Goal: Information Seeking & Learning: Learn about a topic

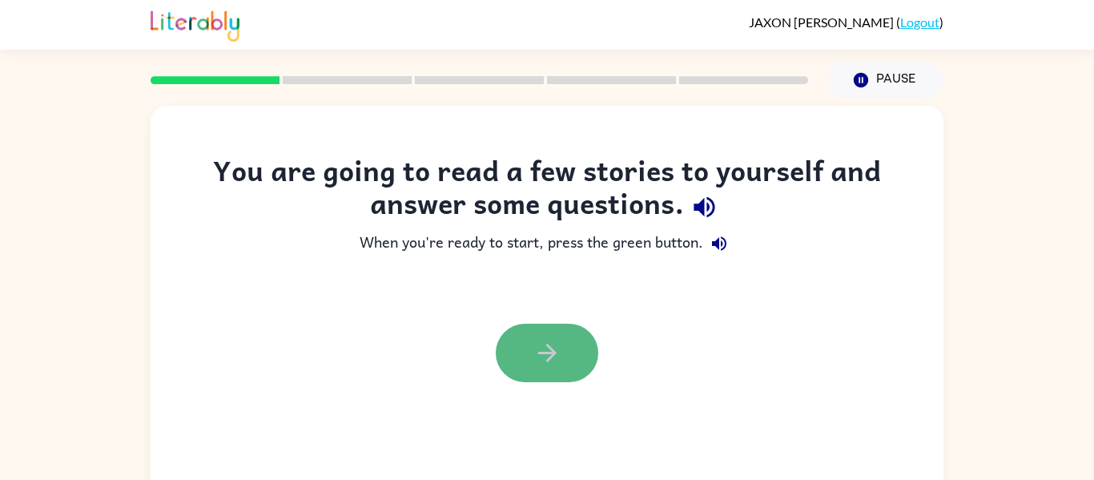
click at [553, 339] on icon "button" at bounding box center [547, 353] width 28 height 28
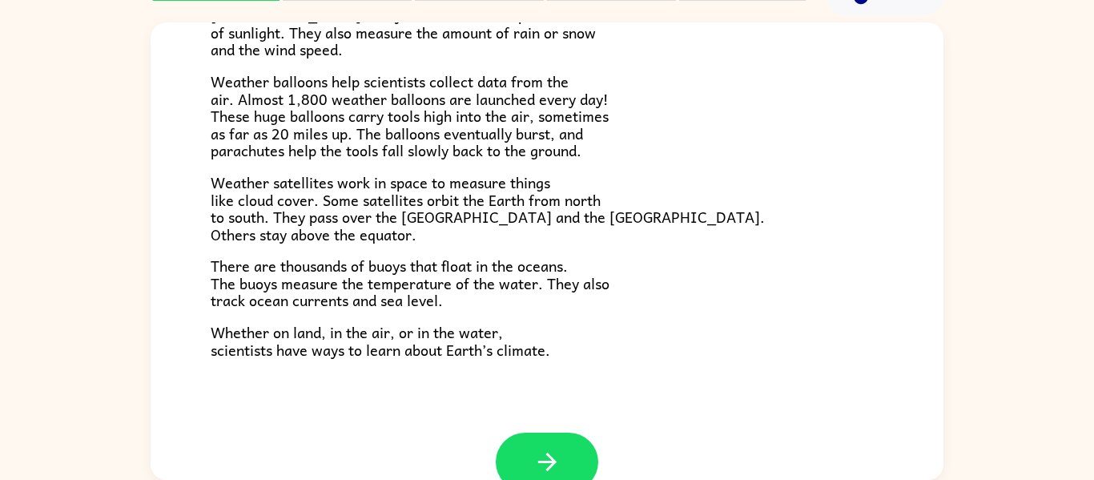
scroll to position [426, 0]
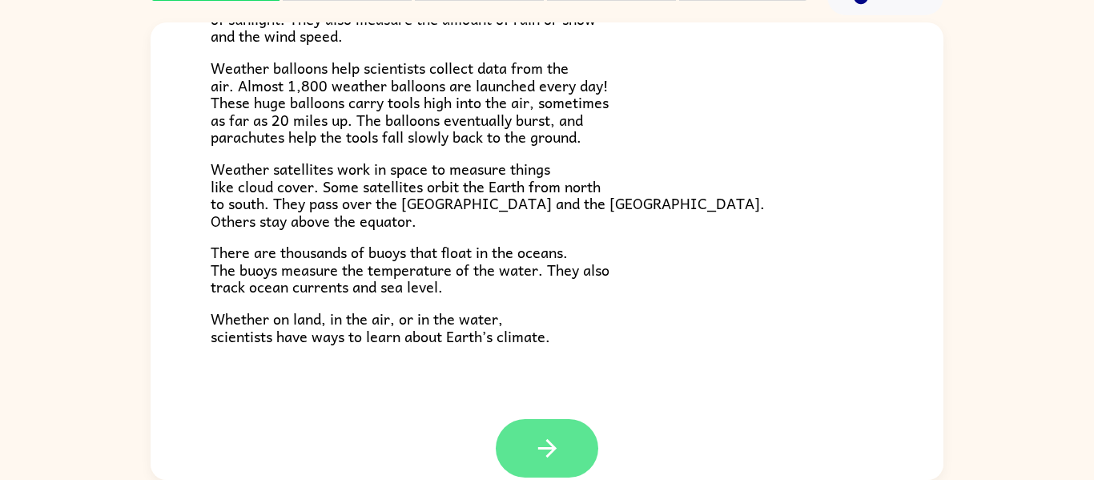
click at [546, 459] on icon "button" at bounding box center [547, 448] width 28 height 28
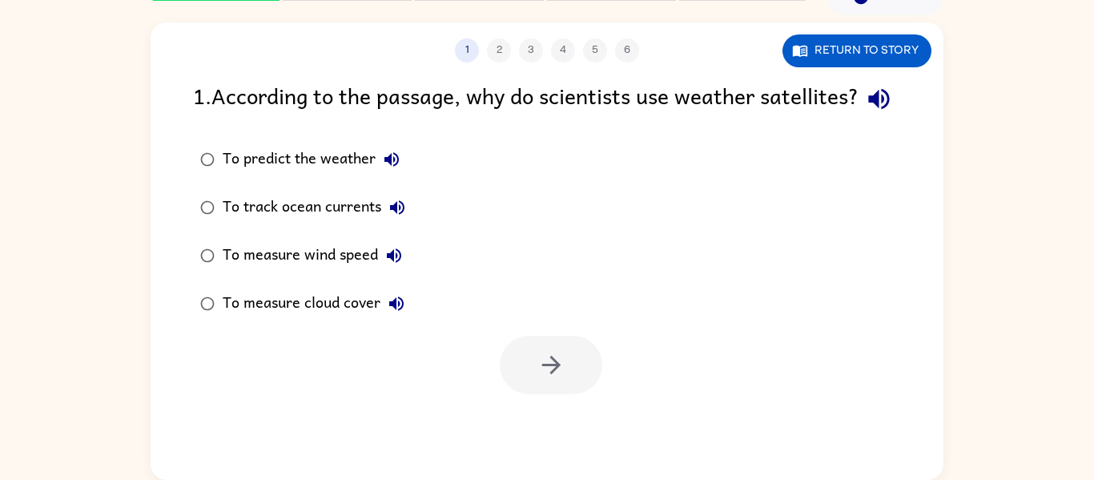
scroll to position [0, 0]
click at [884, 61] on button "Return to story" at bounding box center [856, 50] width 149 height 33
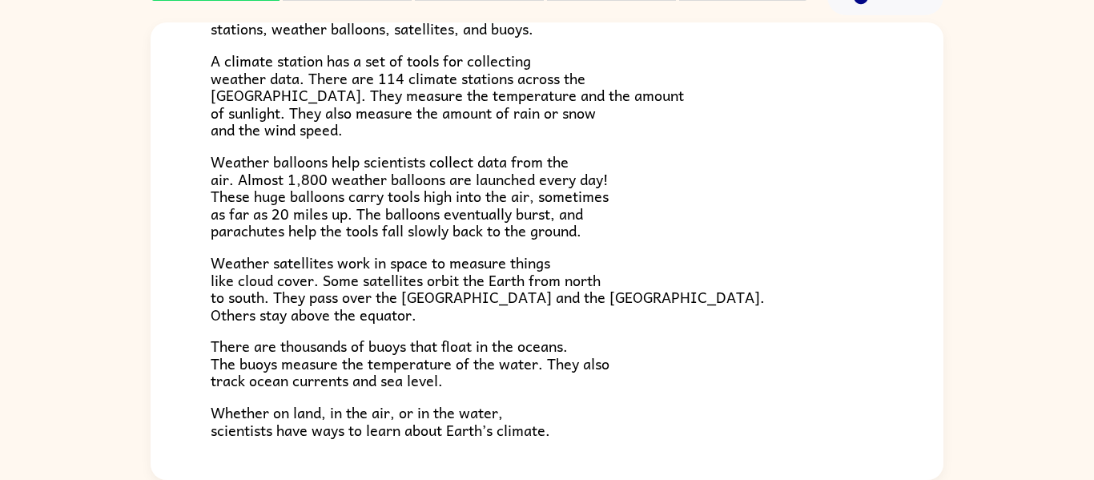
scroll to position [448, 0]
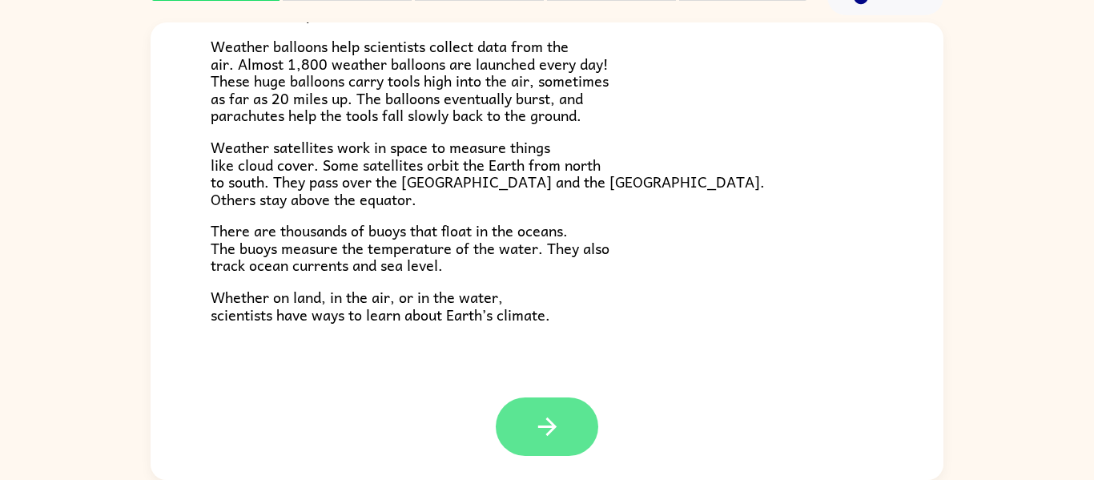
click at [551, 441] on button "button" at bounding box center [547, 426] width 102 height 58
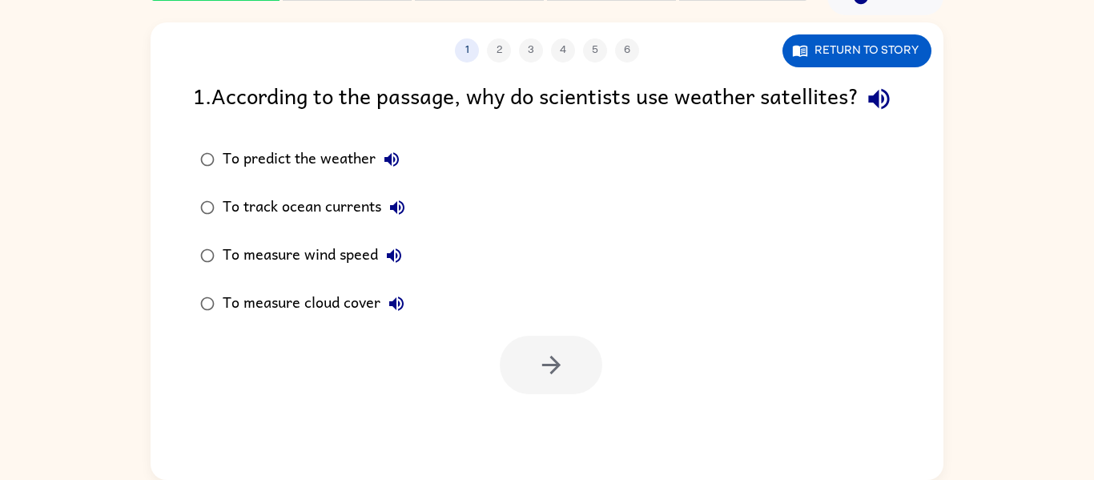
scroll to position [0, 0]
click at [865, 113] on icon "button" at bounding box center [879, 99] width 28 height 28
click at [251, 175] on div "To predict the weather" at bounding box center [315, 159] width 185 height 32
click at [538, 379] on icon "button" at bounding box center [551, 365] width 28 height 28
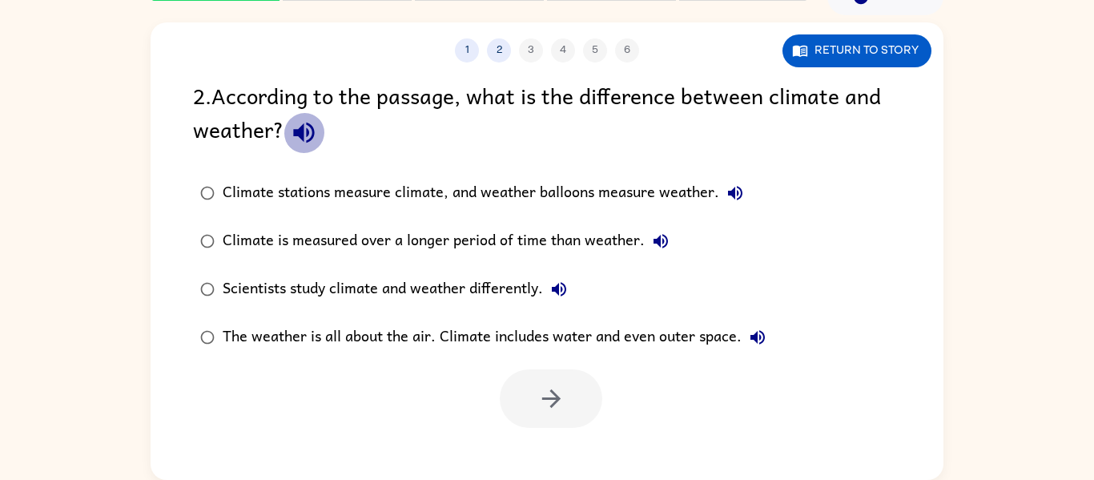
click at [296, 132] on icon "button" at bounding box center [303, 132] width 21 height 21
click at [461, 291] on div "Scientists study climate and weather differently." at bounding box center [399, 289] width 352 height 32
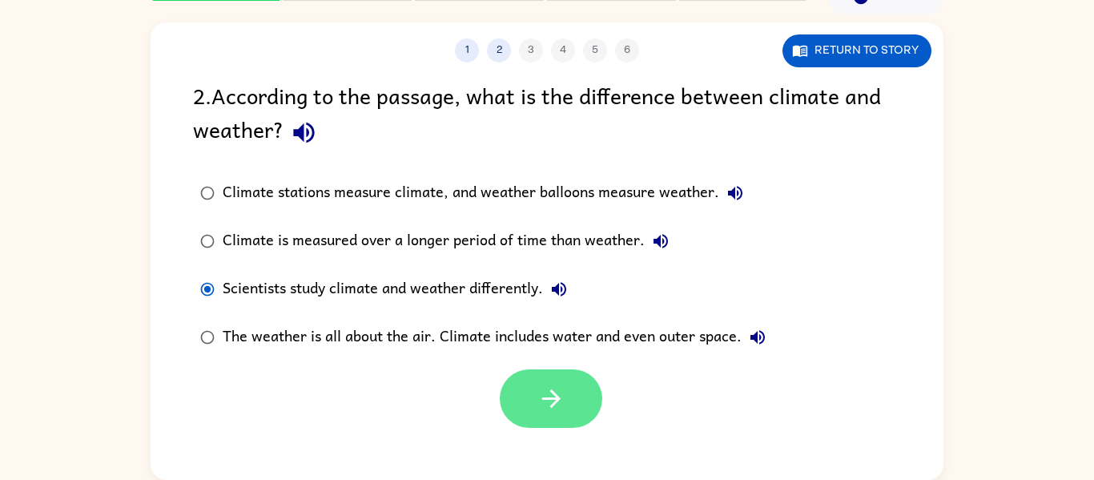
click at [564, 391] on icon "button" at bounding box center [551, 398] width 28 height 28
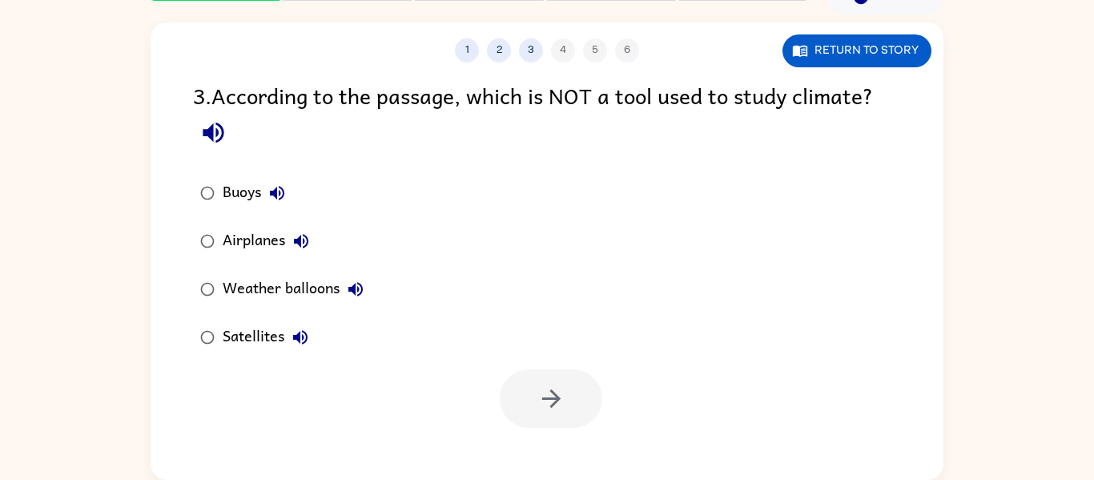
click at [275, 349] on div "Satellites" at bounding box center [270, 337] width 94 height 32
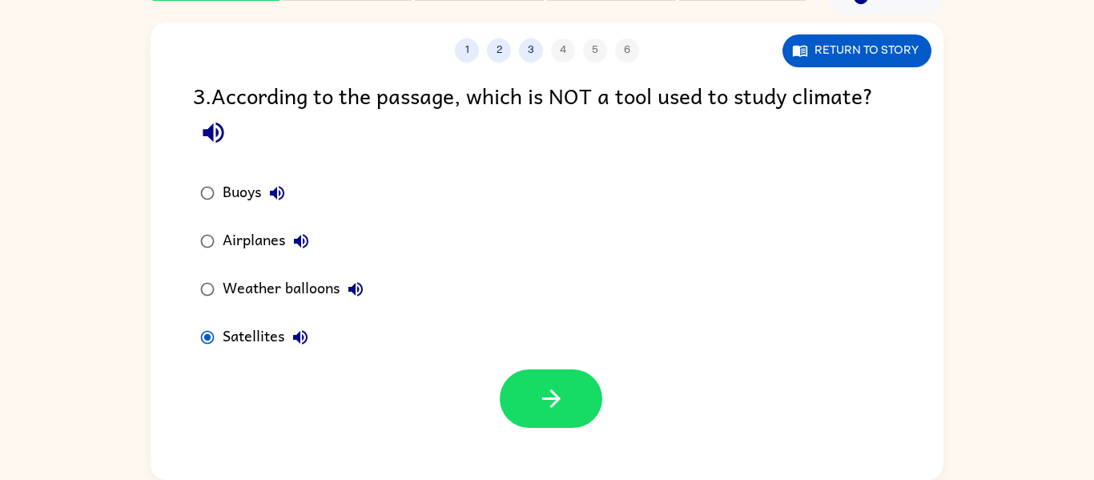
click at [199, 135] on icon "button" at bounding box center [213, 132] width 28 height 28
click at [566, 401] on button "button" at bounding box center [551, 398] width 102 height 58
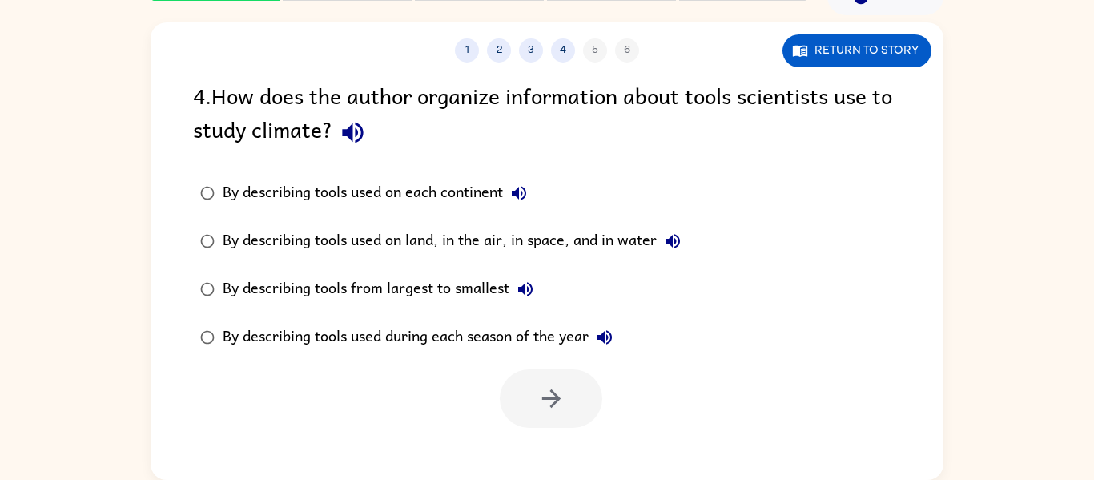
click at [263, 202] on div "By describing tools used on each continent" at bounding box center [379, 193] width 312 height 32
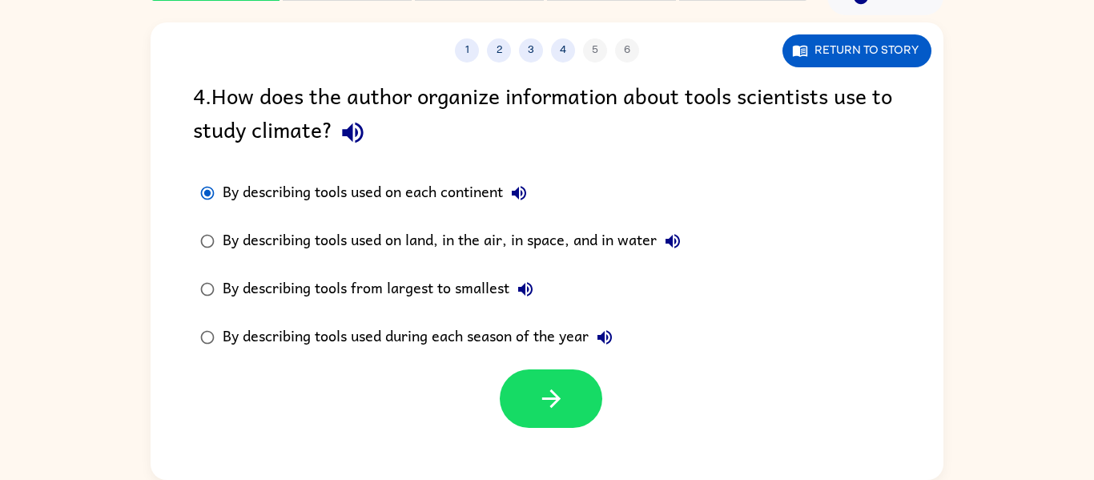
click at [279, 207] on div "By describing tools used on each continent" at bounding box center [379, 193] width 312 height 32
click at [558, 408] on icon "button" at bounding box center [551, 398] width 28 height 28
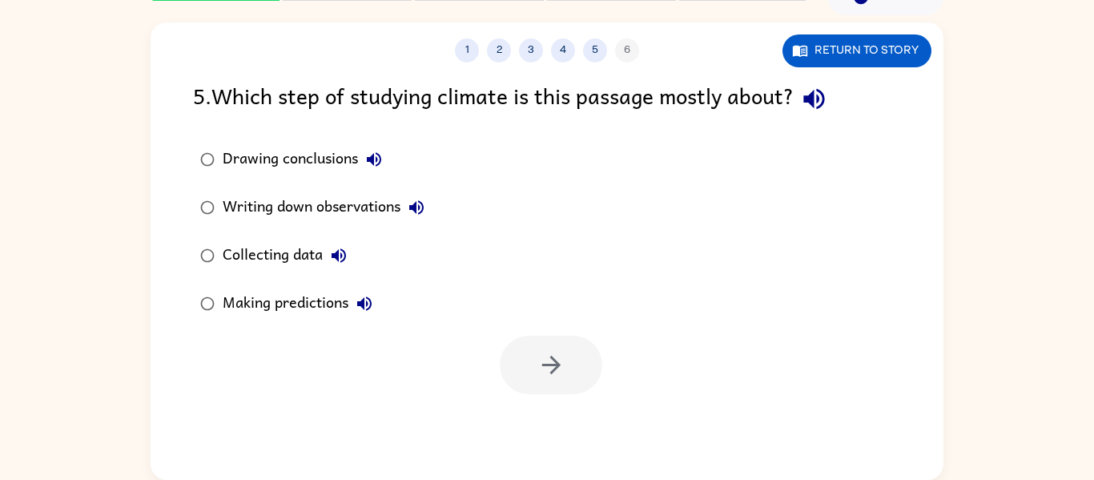
click at [232, 303] on div "Making predictions" at bounding box center [302, 303] width 158 height 32
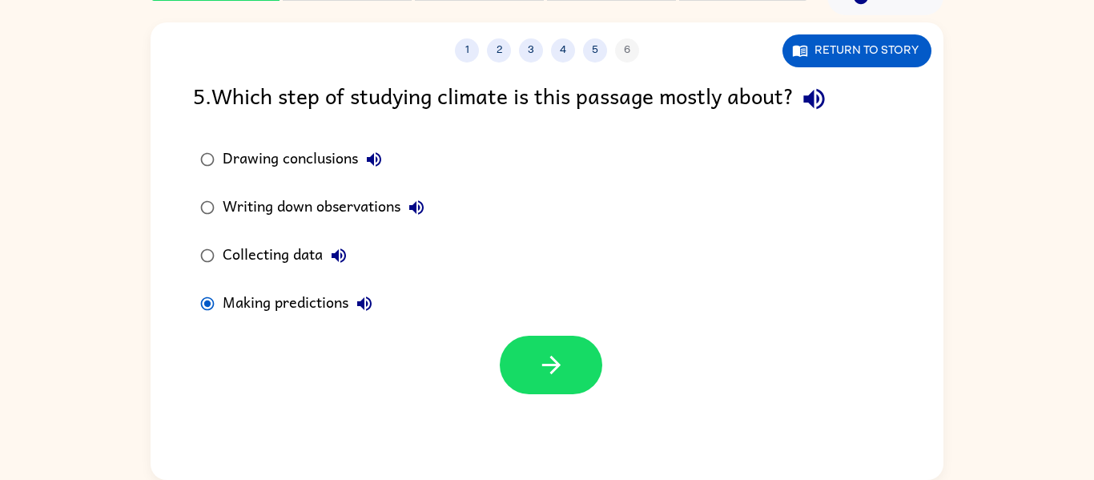
click at [562, 404] on div "1 2 3 4 5 6 Return to story 5 . Which step of studying climate is this passage …" at bounding box center [547, 250] width 793 height 457
click at [568, 364] on button "button" at bounding box center [551, 364] width 102 height 58
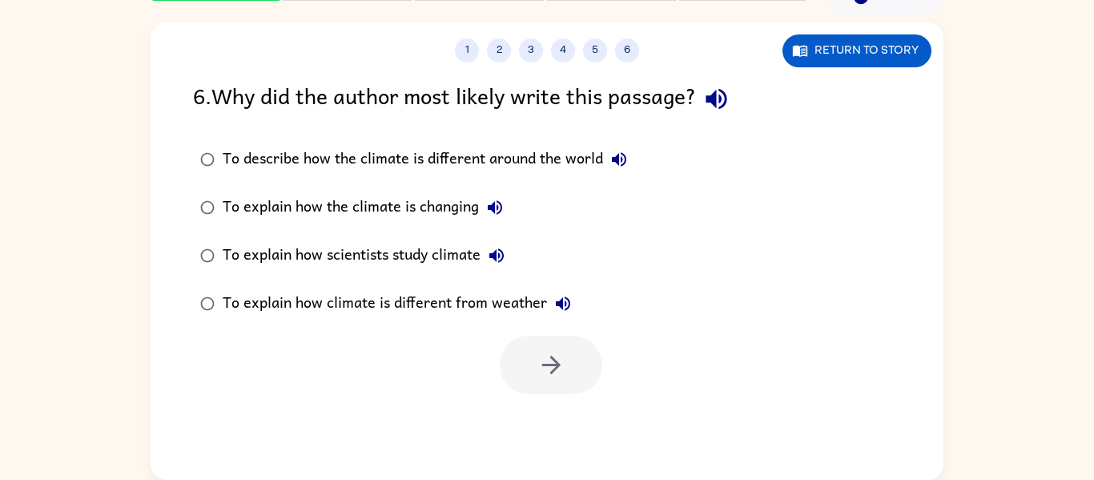
click at [454, 222] on div "To explain how the climate is changing" at bounding box center [367, 207] width 288 height 32
click at [545, 351] on icon "button" at bounding box center [551, 365] width 28 height 28
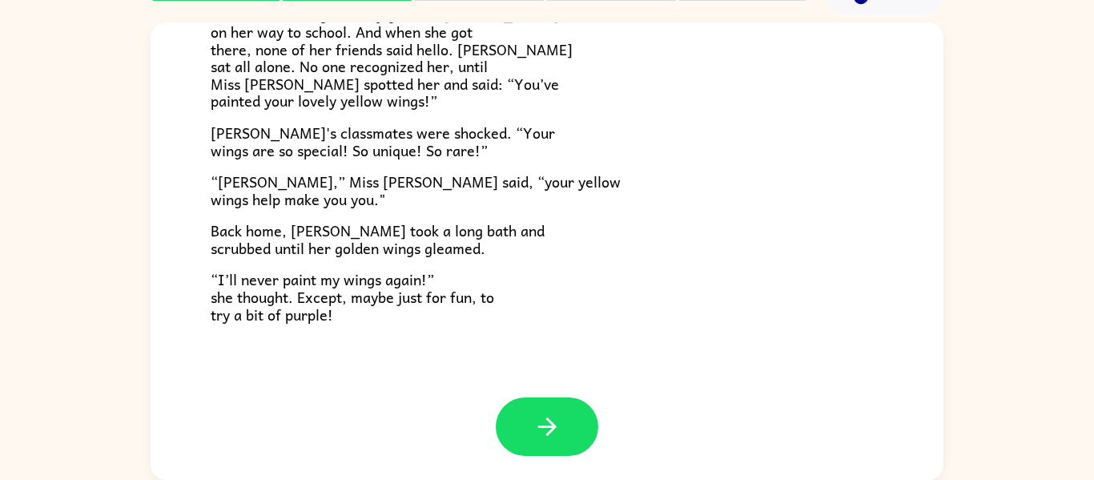
click at [240, 313] on span "“I’ll never paint my wings again!” she thought. Except, maybe just for fun, to …" at bounding box center [352, 296] width 283 height 58
click at [568, 435] on button "button" at bounding box center [547, 426] width 102 height 58
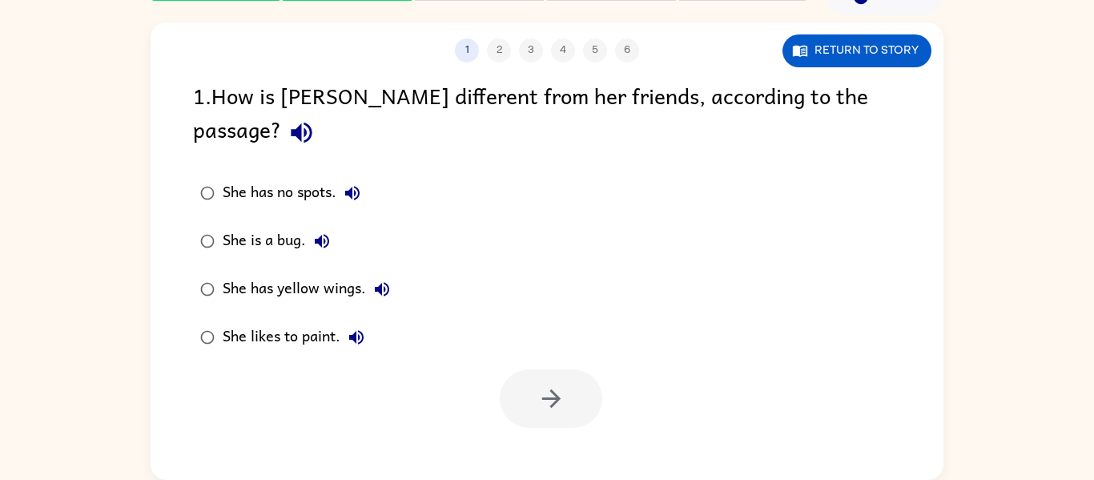
scroll to position [0, 0]
click at [311, 122] on icon "button" at bounding box center [301, 132] width 21 height 21
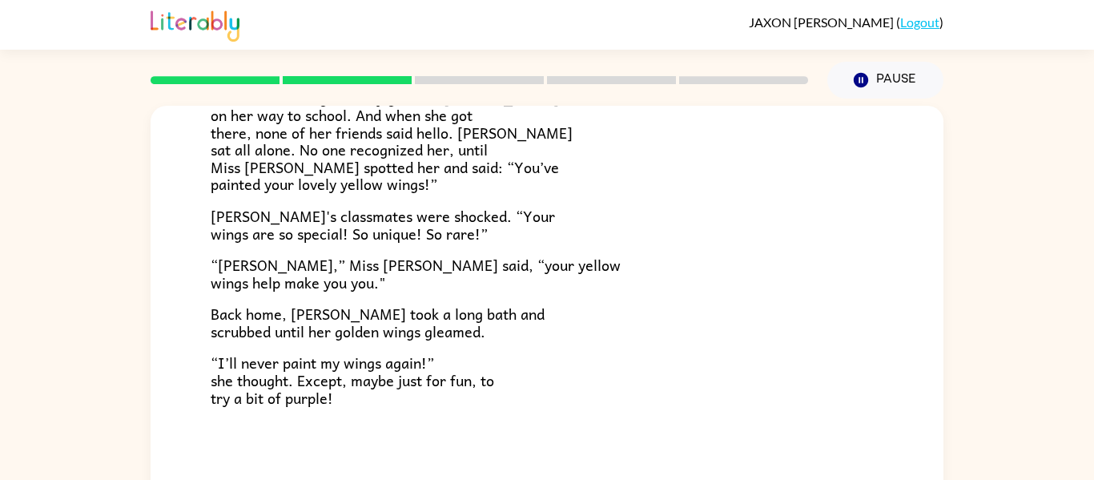
scroll to position [83, 0]
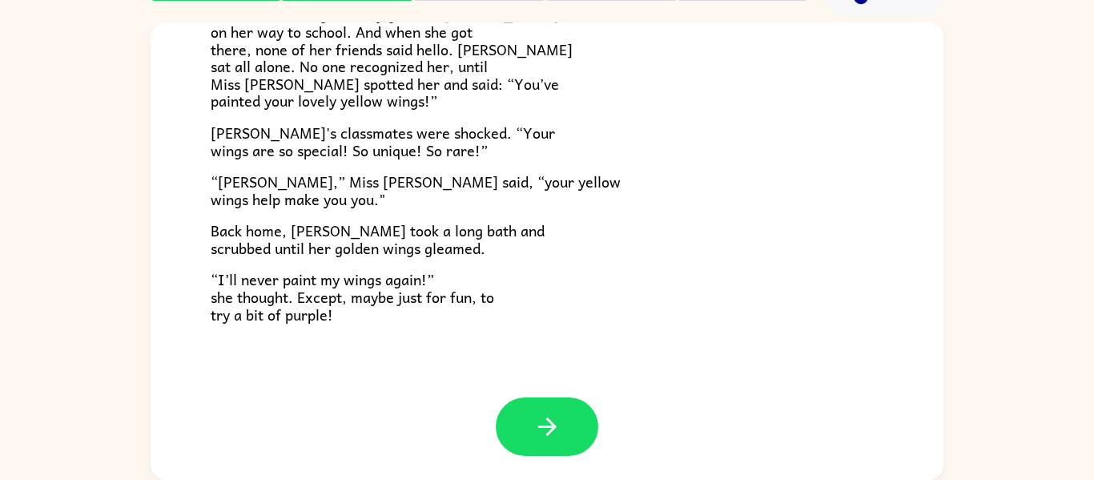
click at [689, 235] on p "Back home, [PERSON_NAME] took a long bath and scrubbed until her golden wings g…" at bounding box center [547, 239] width 672 height 34
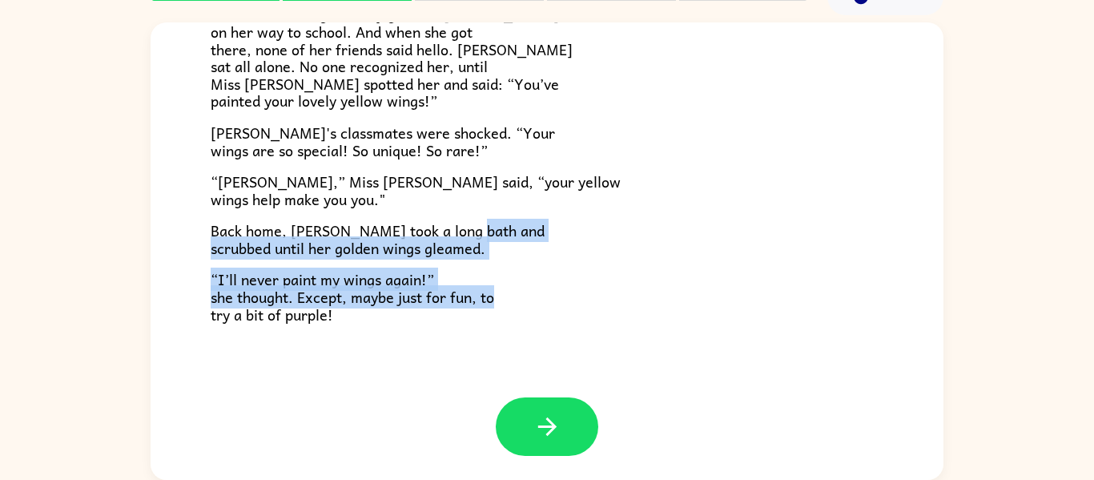
drag, startPoint x: 690, startPoint y: 238, endPoint x: 504, endPoint y: 295, distance: 195.2
click at [466, 273] on p "“I’ll never paint my wings again!” she thought. Except, maybe just for fun, to …" at bounding box center [547, 297] width 672 height 52
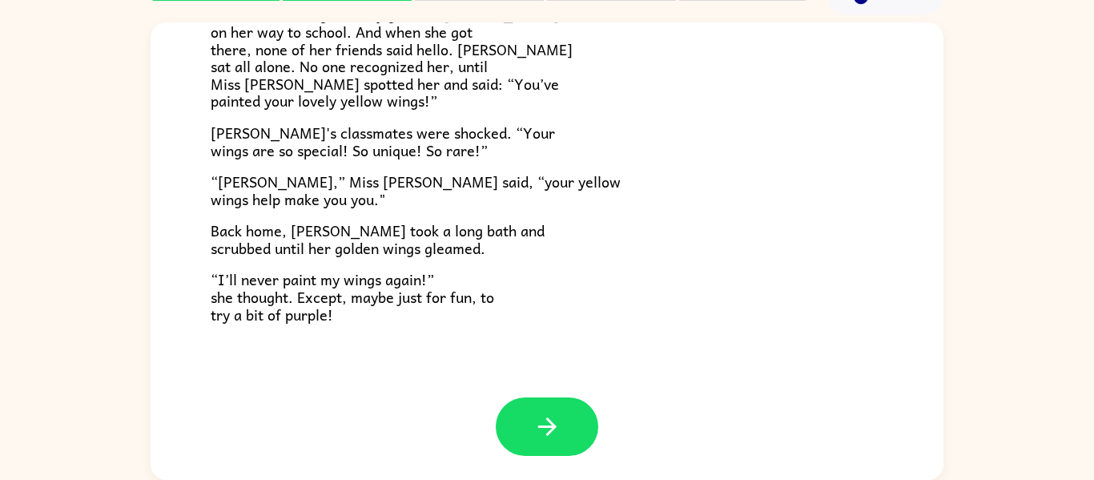
click at [466, 273] on p "“I’ll never paint my wings again!” she thought. Except, maybe just for fun, to …" at bounding box center [547, 297] width 672 height 52
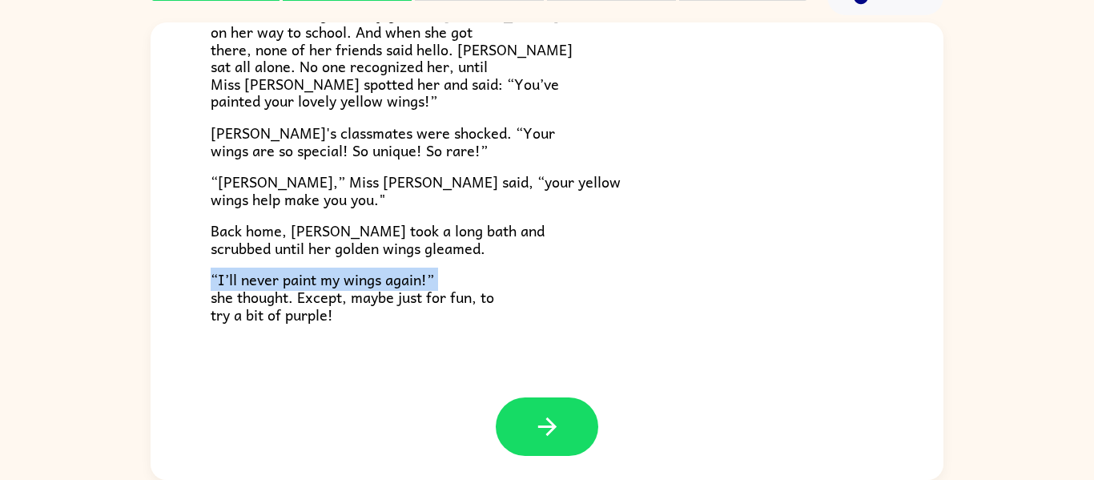
click at [466, 273] on p "“I’ll never paint my wings again!” she thought. Except, maybe just for fun, to …" at bounding box center [547, 297] width 672 height 52
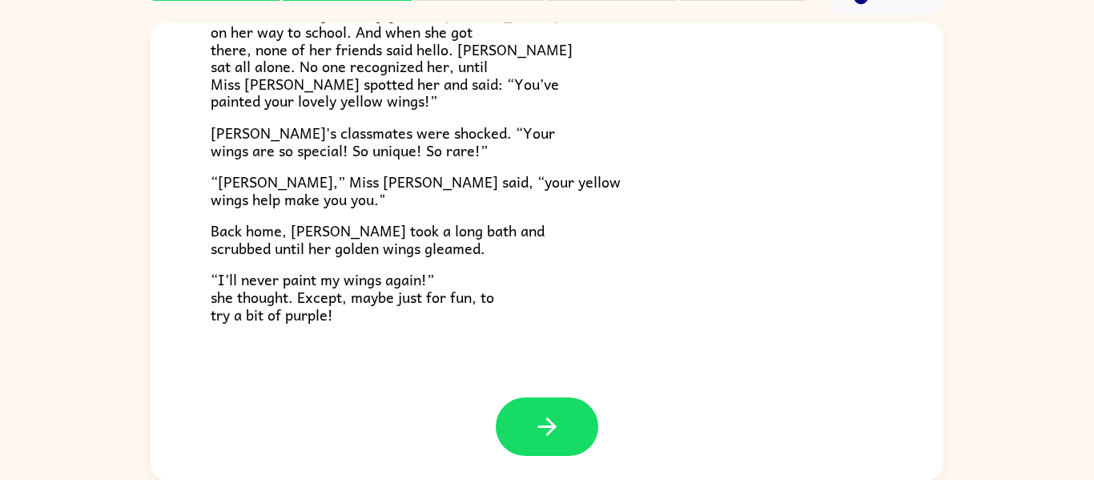
click at [466, 273] on p "“I’ll never paint my wings again!” she thought. Except, maybe just for fun, to …" at bounding box center [547, 297] width 672 height 52
click at [466, 275] on p "“I’ll never paint my wings again!” she thought. Except, maybe just for fun, to …" at bounding box center [547, 297] width 672 height 52
click at [527, 435] on button "button" at bounding box center [547, 426] width 102 height 58
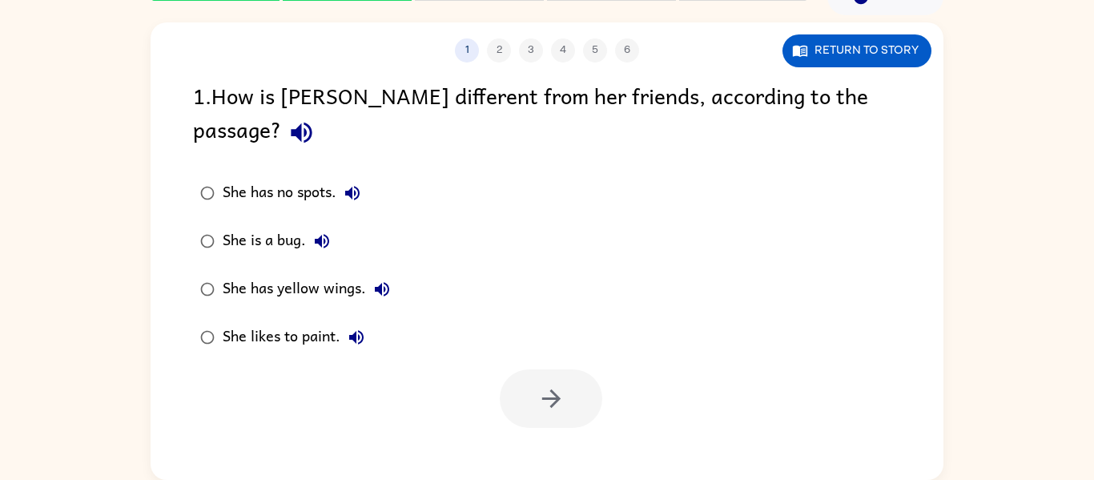
scroll to position [0, 0]
click at [548, 417] on div "1 2 3 4 5 6 Return to story 1 . How is [PERSON_NAME] different from her friends…" at bounding box center [547, 250] width 793 height 457
click at [563, 384] on icon "button" at bounding box center [551, 398] width 28 height 28
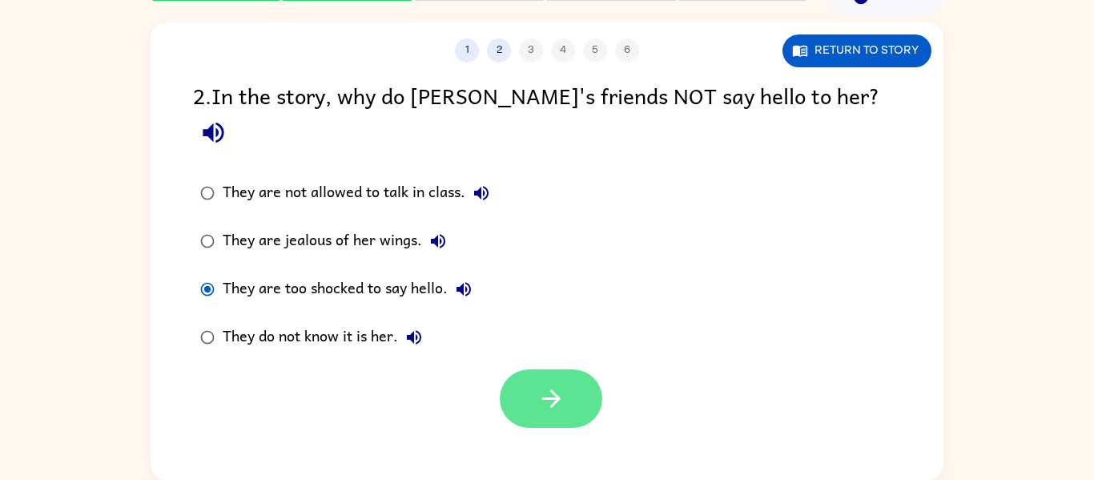
click at [556, 384] on icon "button" at bounding box center [551, 398] width 28 height 28
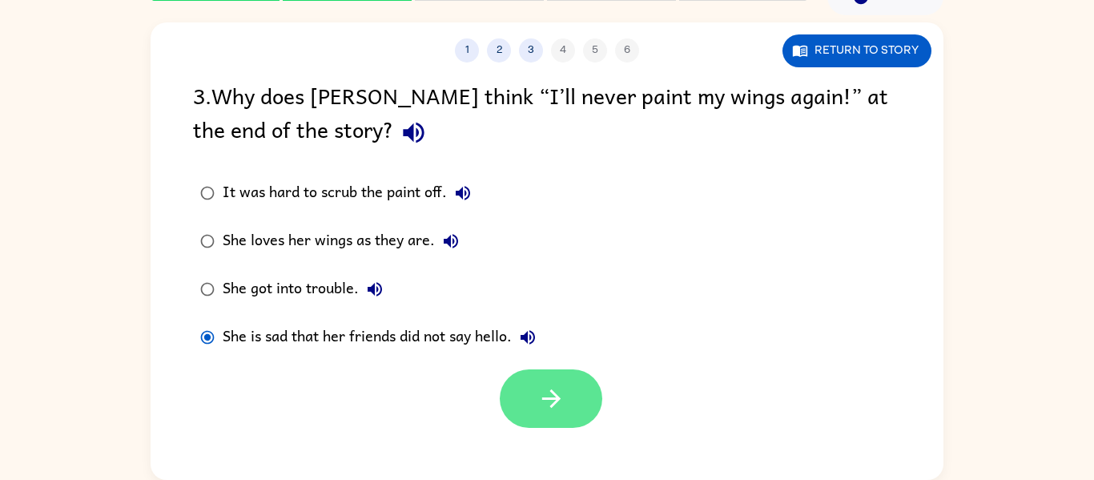
click at [524, 387] on button "button" at bounding box center [551, 398] width 102 height 58
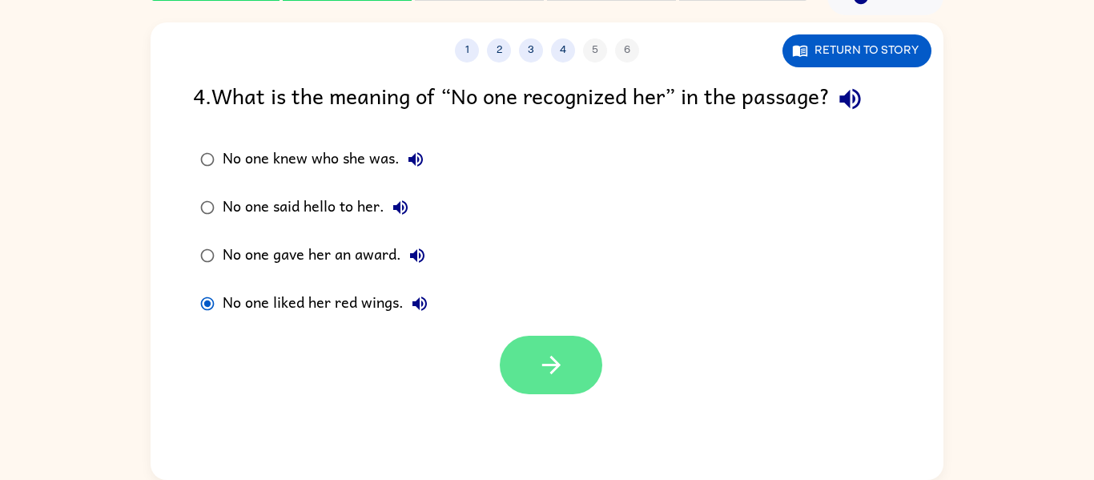
click at [566, 364] on button "button" at bounding box center [551, 364] width 102 height 58
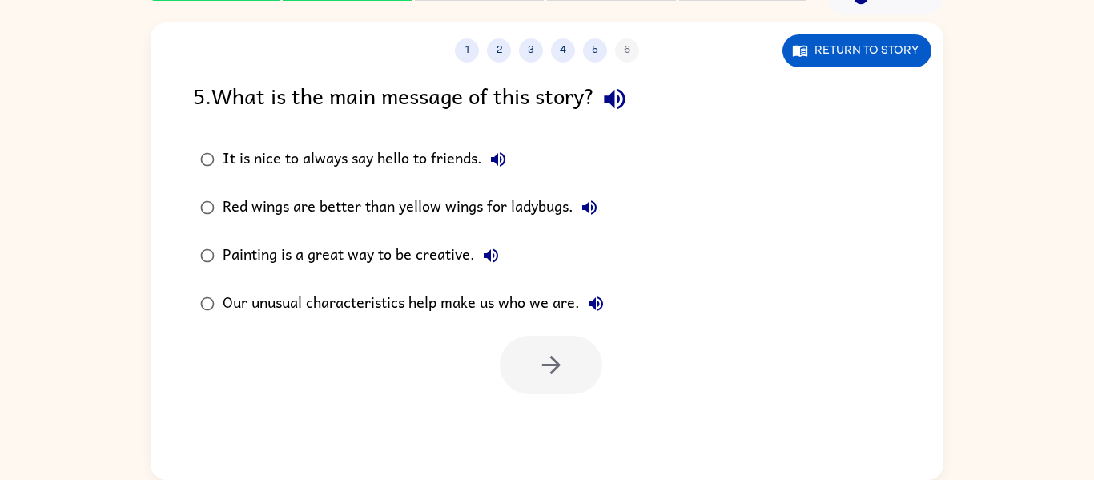
click at [701, 338] on div at bounding box center [547, 360] width 793 height 66
click at [453, 249] on div "Painting is a great way to be creative." at bounding box center [365, 255] width 284 height 32
click at [539, 361] on icon "button" at bounding box center [551, 365] width 28 height 28
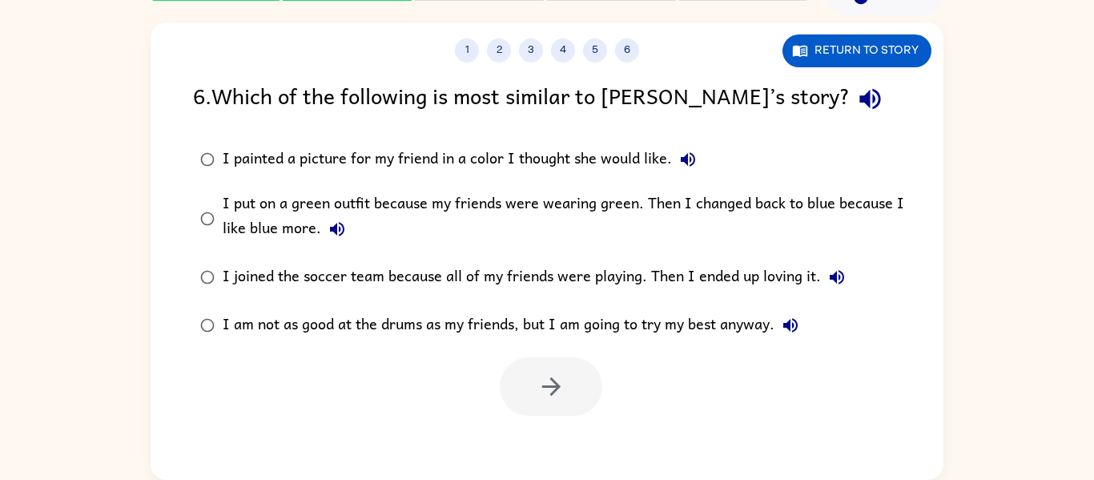
click at [635, 326] on div "I am not as good at the drums as my friends, but I am going to try my best anyw…" at bounding box center [515, 325] width 584 height 32
click at [566, 404] on button "button" at bounding box center [551, 386] width 102 height 58
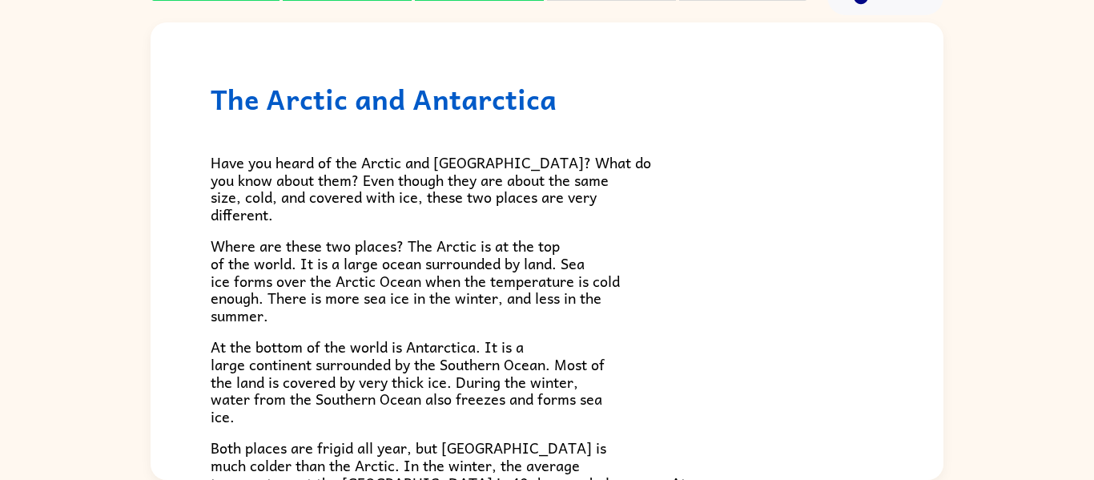
scroll to position [2, 0]
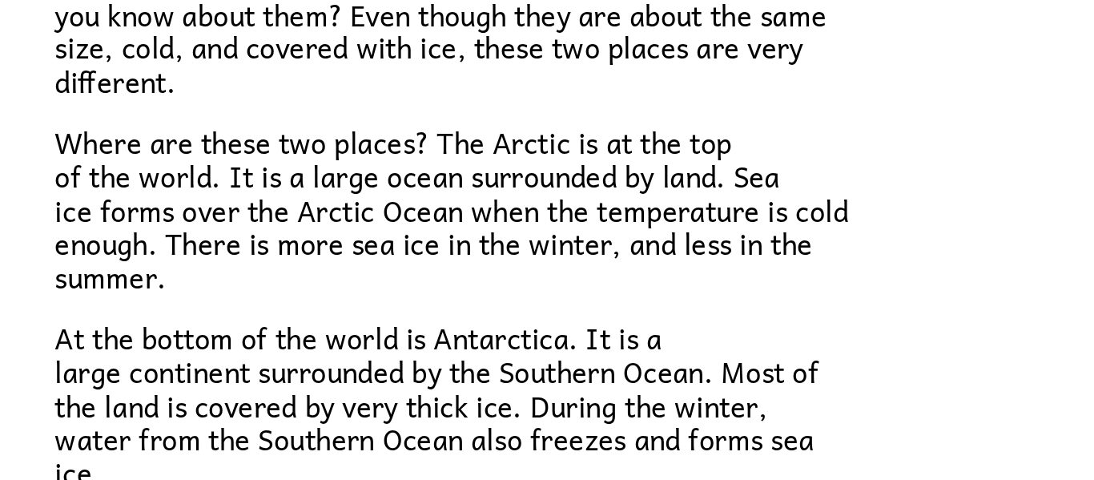
click at [279, 275] on span "Where are these two places? The Arctic is at the top of the world. It is a larg…" at bounding box center [415, 279] width 409 height 92
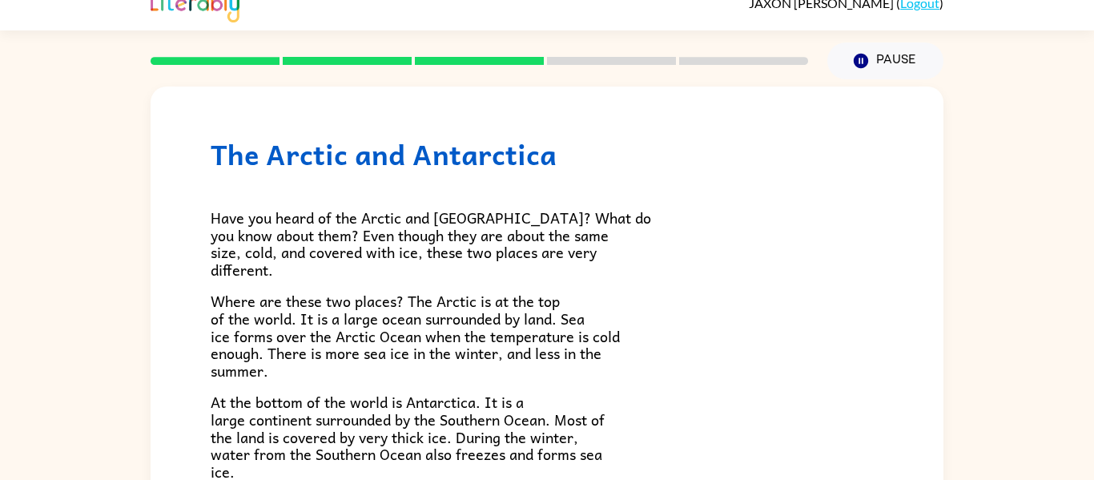
scroll to position [30, 0]
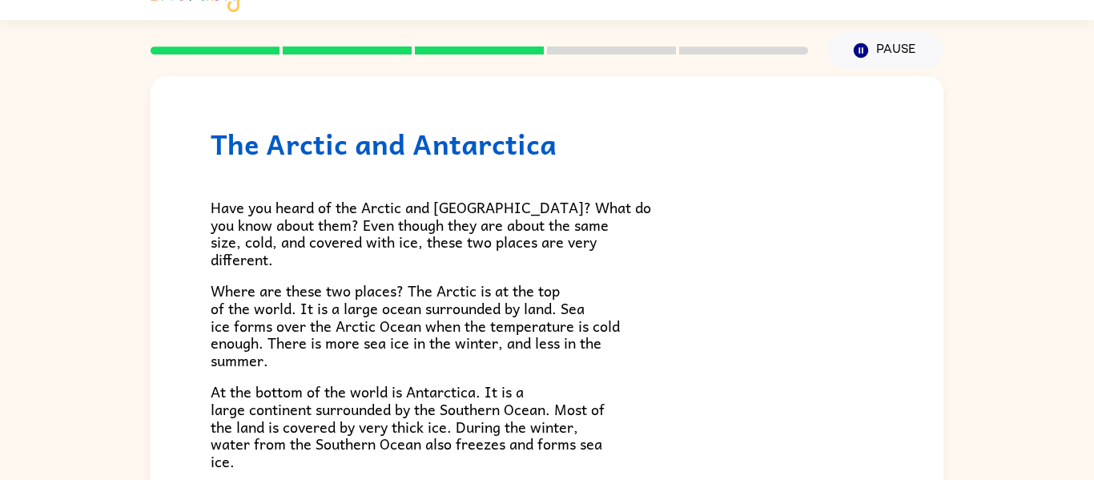
click at [1076, 354] on div "The Arctic and [GEOGRAPHIC_DATA] Have you heard of the Arctic and [GEOGRAPHIC_D…" at bounding box center [547, 301] width 1094 height 464
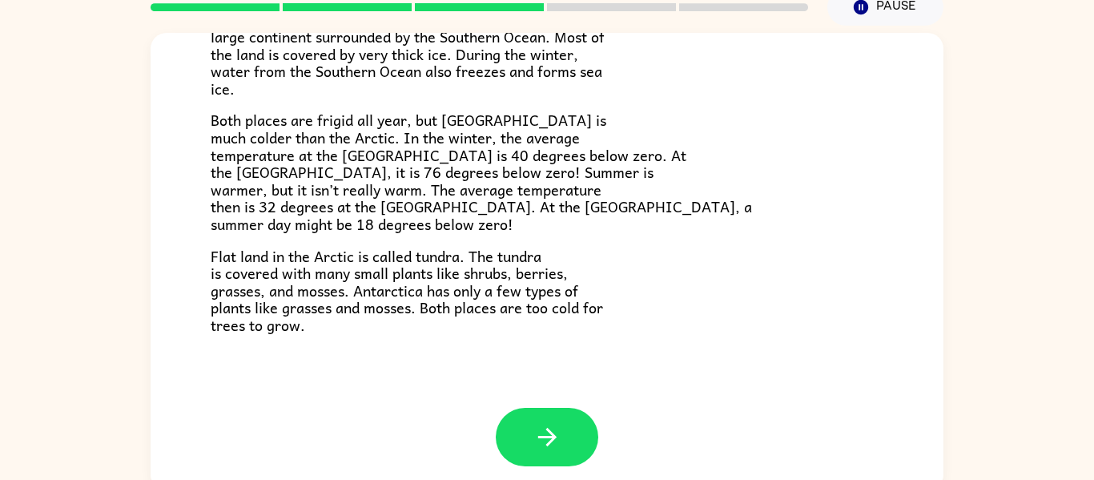
scroll to position [78, 0]
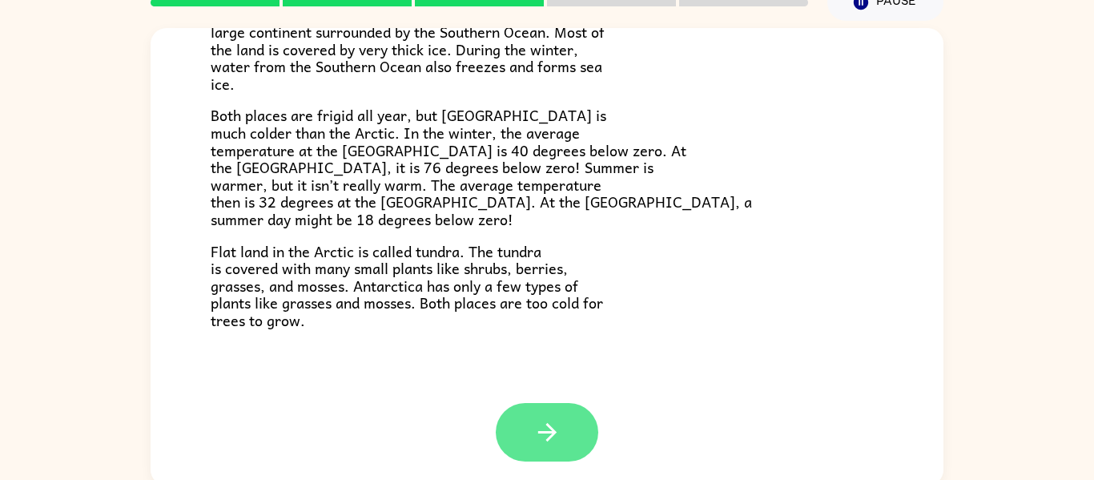
click at [540, 436] on icon "button" at bounding box center [547, 432] width 28 height 28
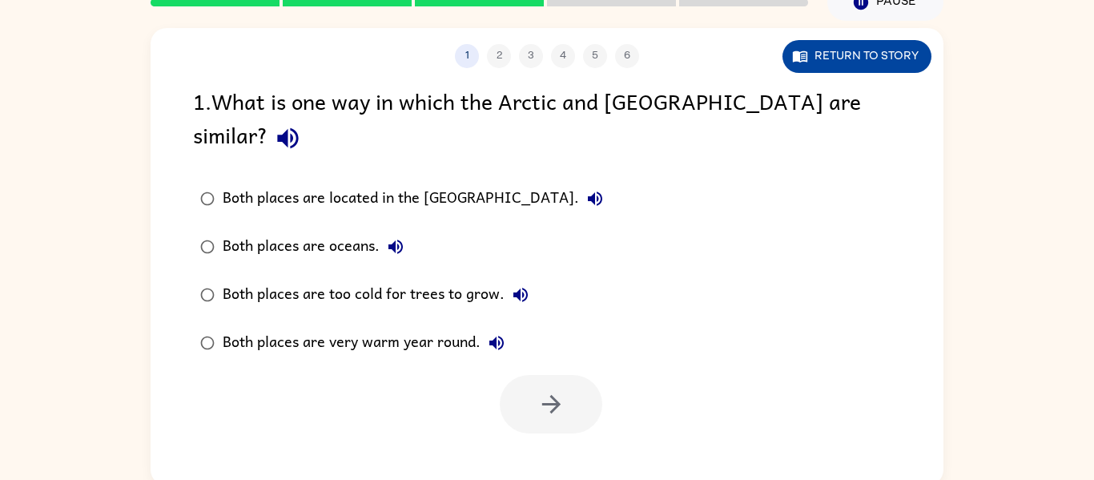
click at [854, 43] on button "Return to story" at bounding box center [856, 56] width 149 height 33
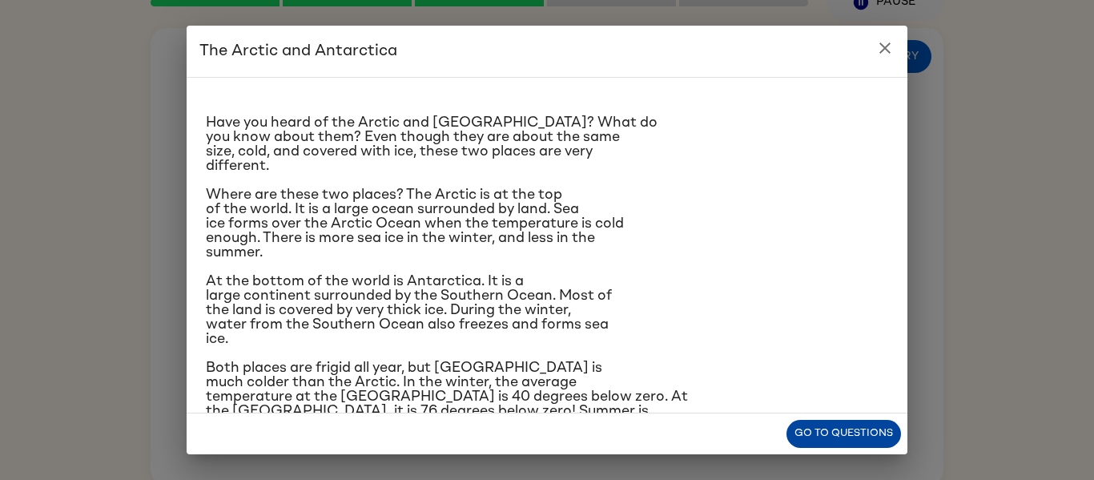
click at [825, 436] on button "Go to questions" at bounding box center [843, 433] width 114 height 28
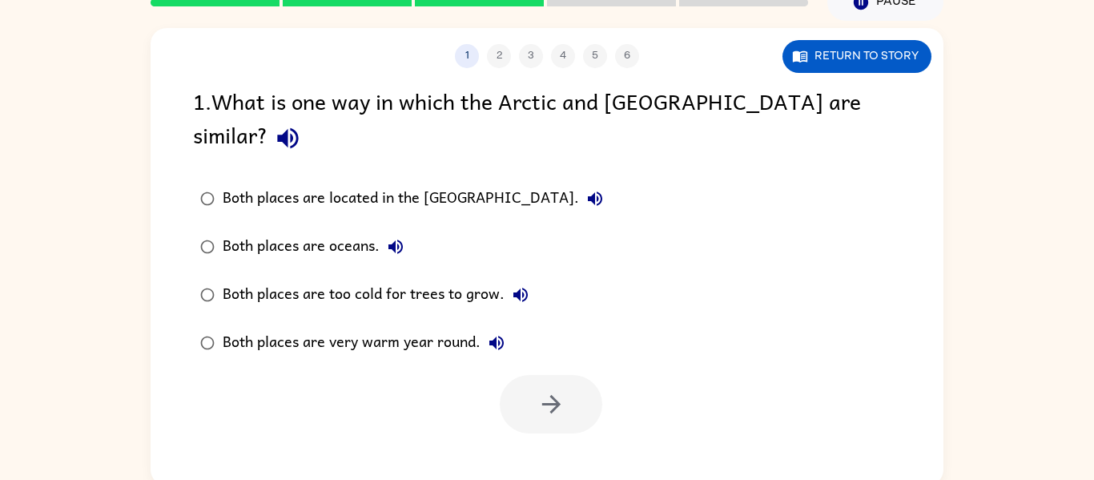
click at [331, 233] on label "Both places are oceans." at bounding box center [401, 247] width 435 height 48
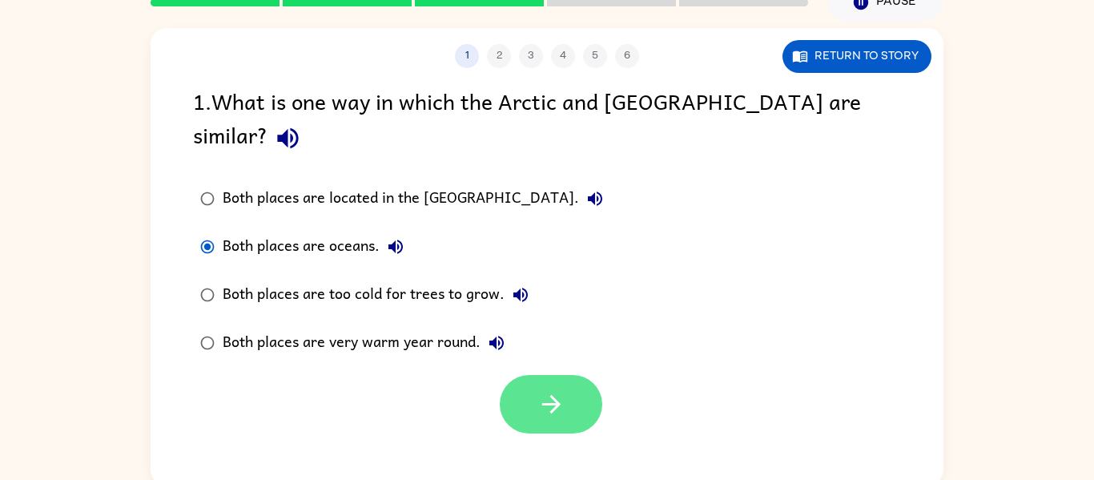
click at [581, 379] on button "button" at bounding box center [551, 404] width 102 height 58
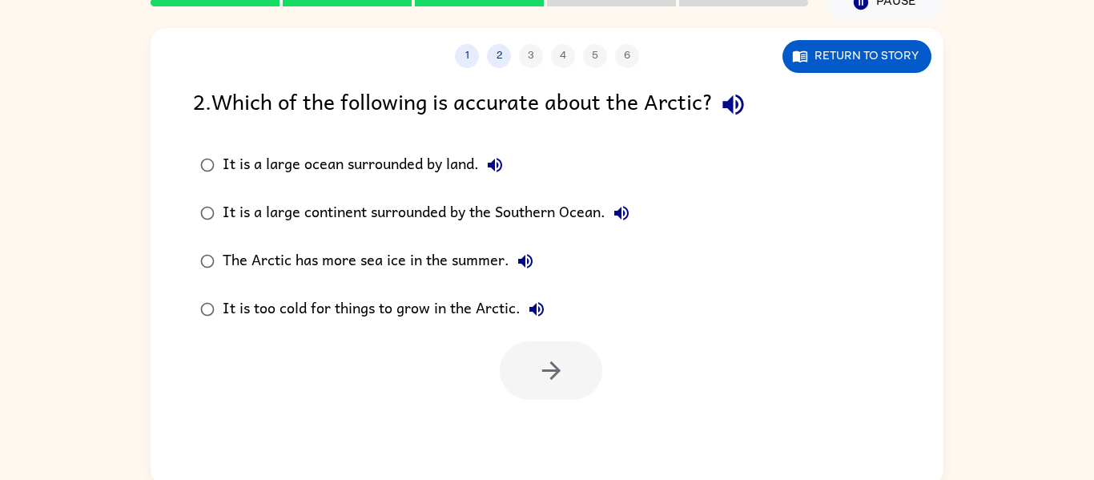
click at [339, 263] on div "The Arctic has more sea ice in the summer." at bounding box center [382, 261] width 319 height 32
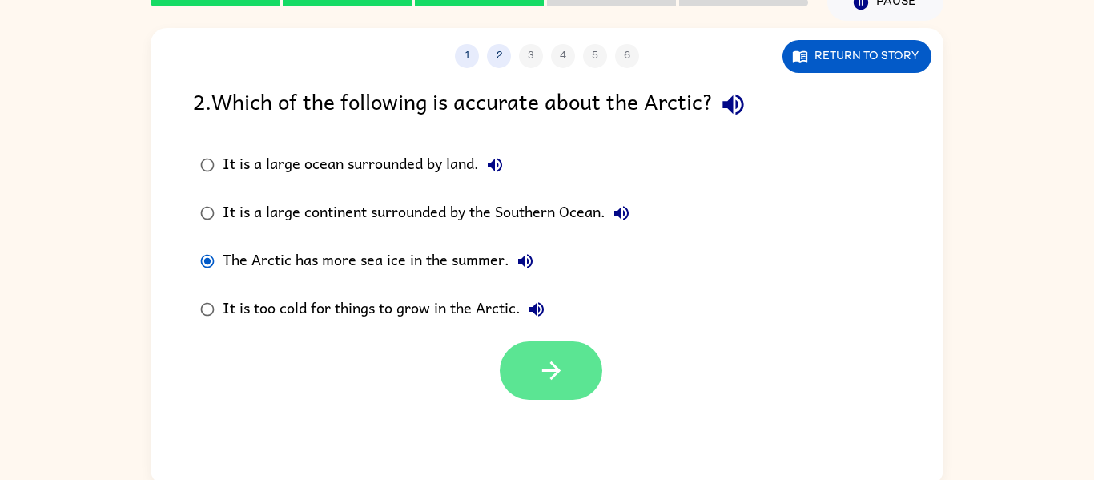
click at [568, 372] on button "button" at bounding box center [551, 370] width 102 height 58
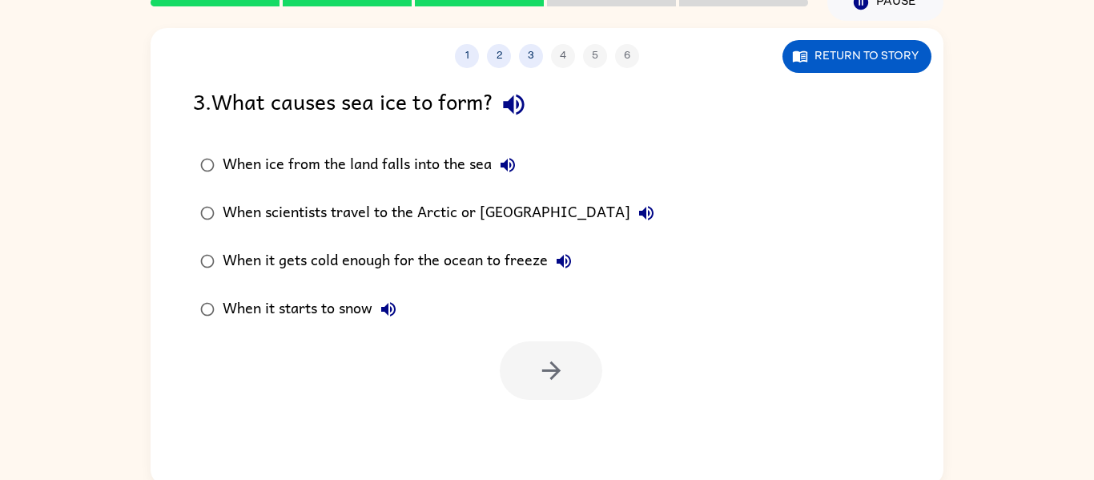
click at [373, 298] on div "When it starts to snow" at bounding box center [314, 309] width 182 height 32
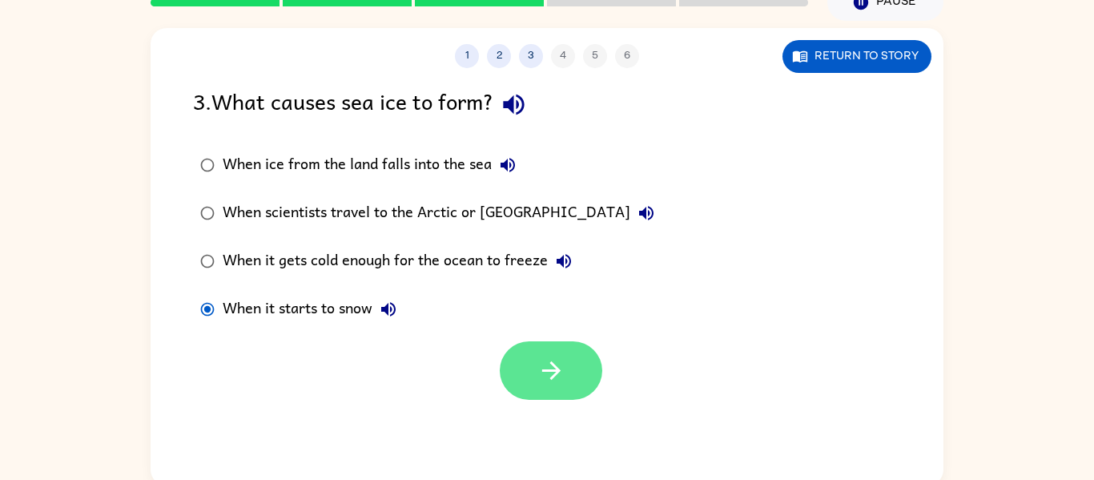
click at [548, 364] on icon "button" at bounding box center [551, 370] width 28 height 28
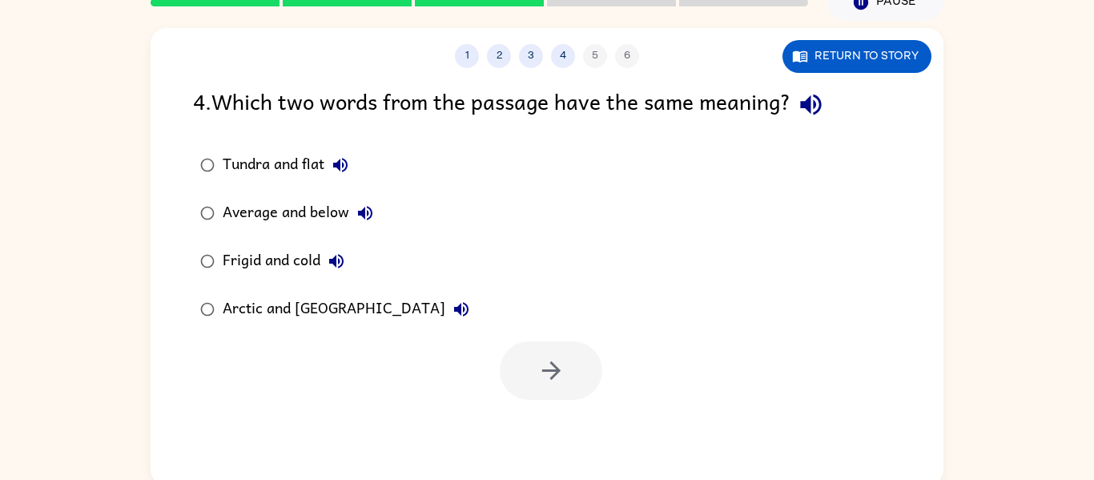
click at [264, 296] on div "Arctic and [GEOGRAPHIC_DATA]" at bounding box center [350, 309] width 255 height 32
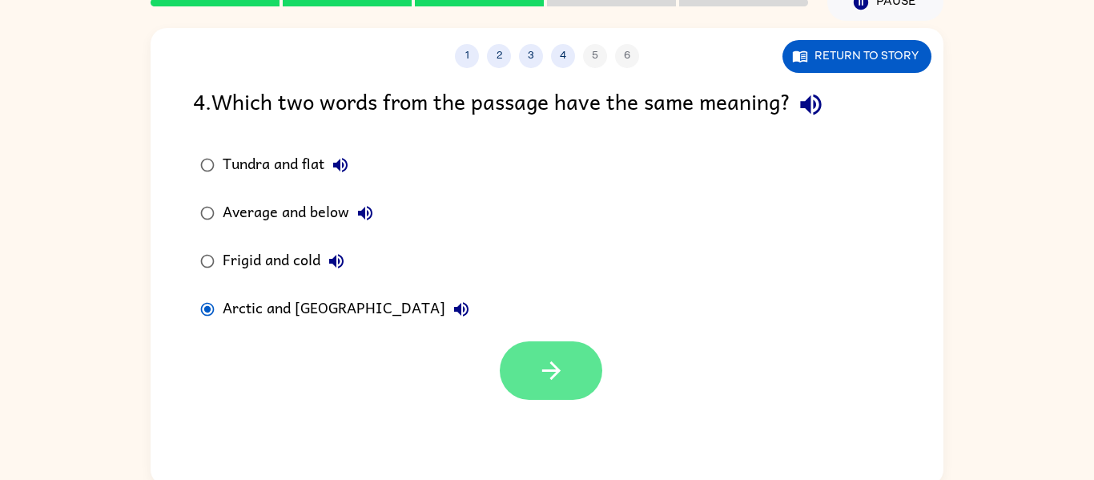
click at [528, 380] on button "button" at bounding box center [551, 370] width 102 height 58
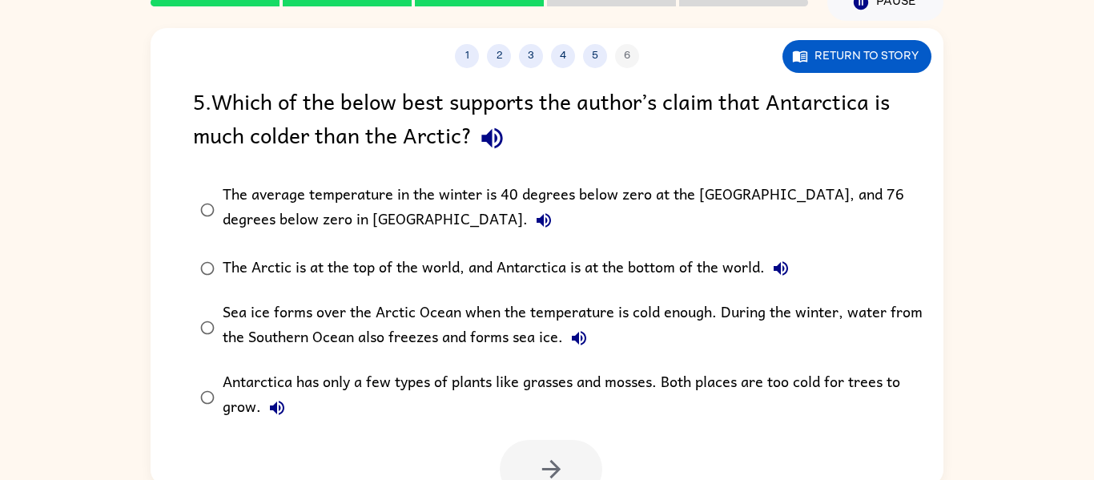
click at [608, 382] on div "Antarctica has only a few types of plants like grasses and mosses. Both places …" at bounding box center [573, 397] width 700 height 54
click at [419, 170] on div "5 . Which of the below best supports the author’s claim that Antarctica is much…" at bounding box center [547, 291] width 793 height 414
click at [440, 207] on div "The average temperature in the winter is 40 degrees below zero at the [GEOGRAPH…" at bounding box center [573, 210] width 700 height 54
click at [573, 458] on button "button" at bounding box center [551, 469] width 102 height 58
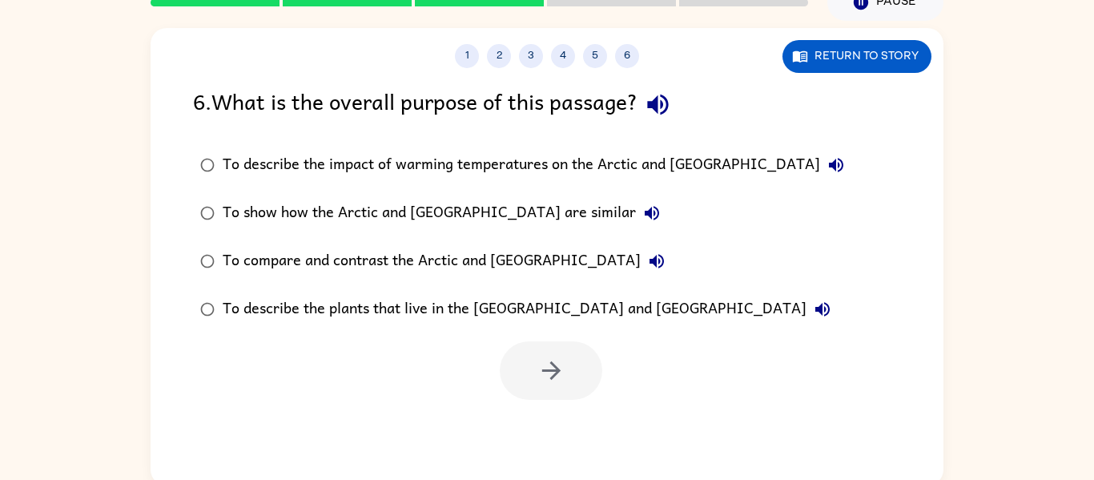
click at [423, 170] on div "To describe the impact of warming temperatures on the Arctic and [GEOGRAPHIC_DA…" at bounding box center [537, 165] width 629 height 32
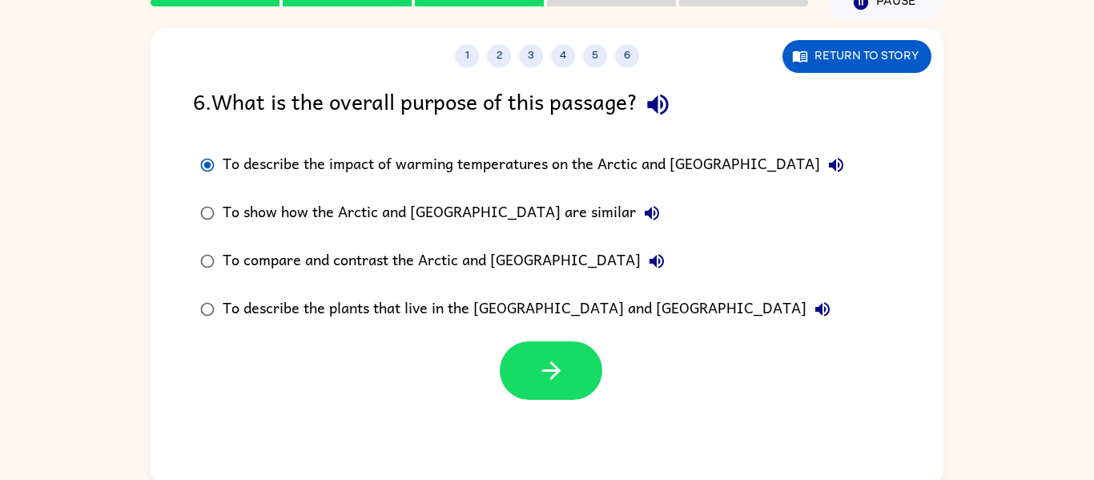
click at [586, 303] on div "To describe the plants that live in the [GEOGRAPHIC_DATA] and [GEOGRAPHIC_DATA]" at bounding box center [531, 309] width 616 height 32
click at [556, 387] on button "button" at bounding box center [551, 370] width 102 height 58
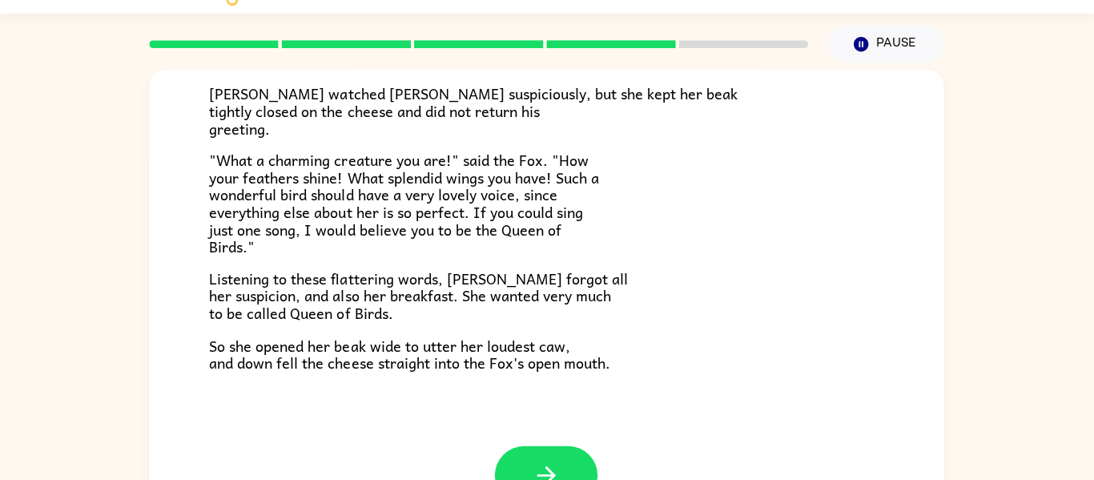
scroll to position [36, 0]
click at [580, 447] on div at bounding box center [547, 474] width 102 height 58
click at [552, 467] on icon "button" at bounding box center [547, 474] width 28 height 28
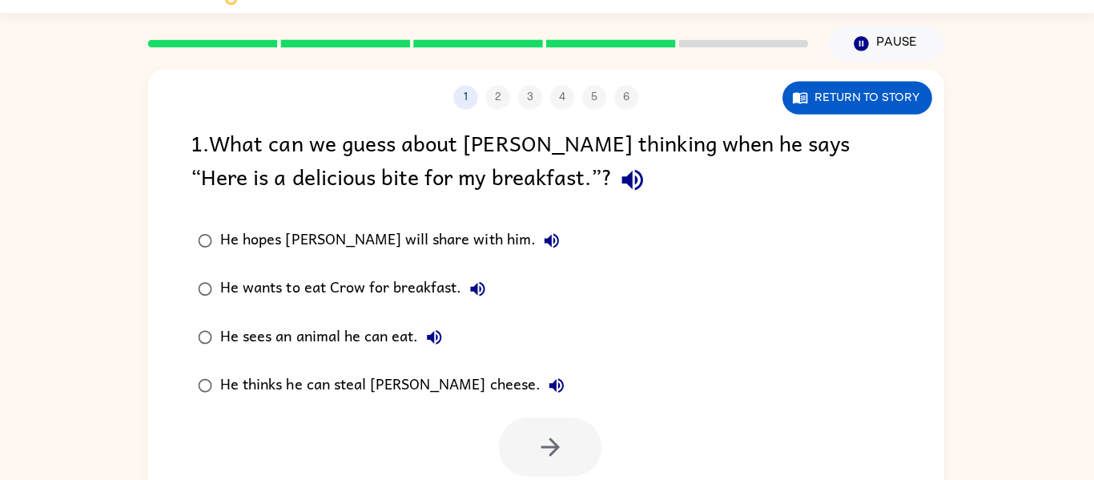
scroll to position [0, 0]
click at [616, 464] on div at bounding box center [547, 441] width 793 height 66
click at [884, 98] on button "Return to story" at bounding box center [856, 98] width 149 height 33
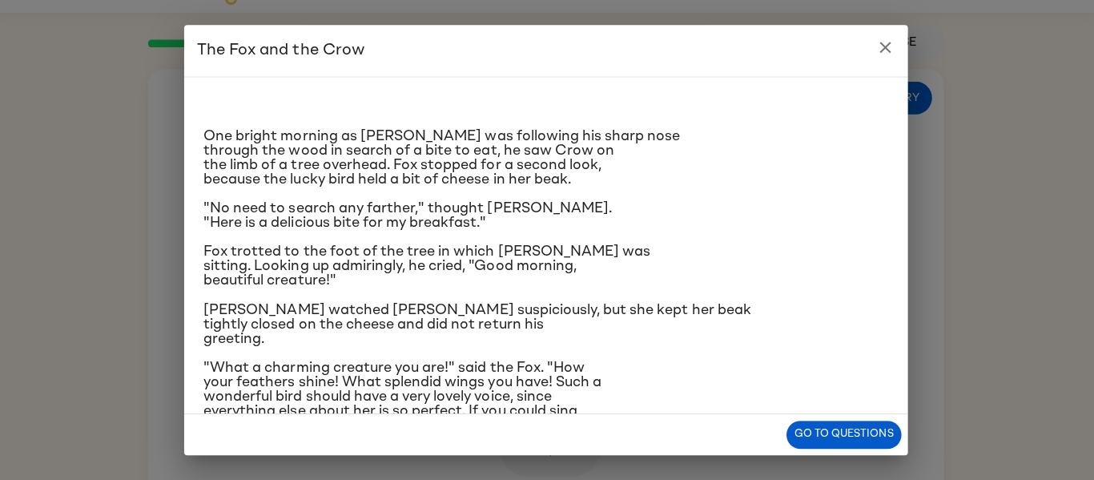
click at [884, 48] on icon "close" at bounding box center [884, 47] width 11 height 11
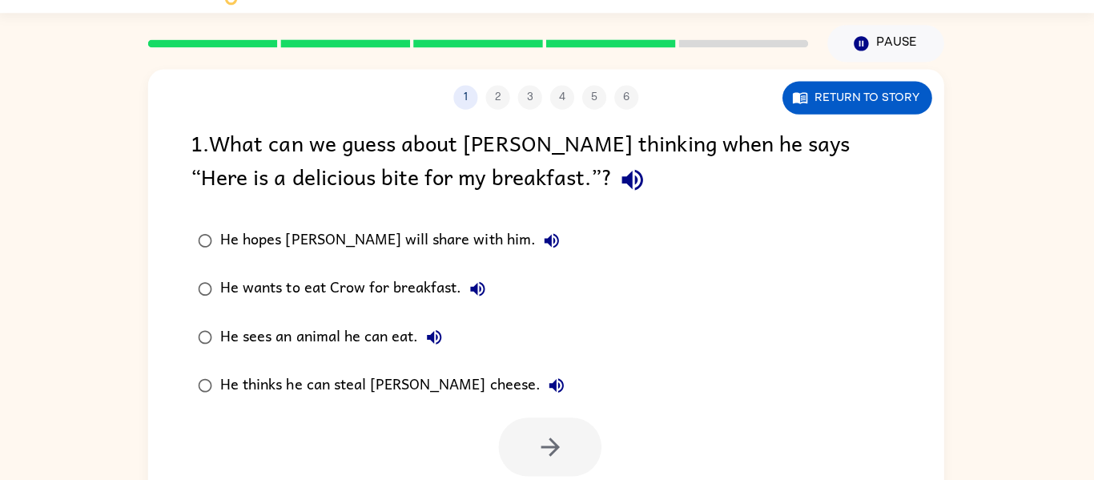
click at [460, 295] on div "He wants to eat Crow for breakfast." at bounding box center [359, 288] width 272 height 32
click at [564, 447] on icon "button" at bounding box center [551, 446] width 28 height 28
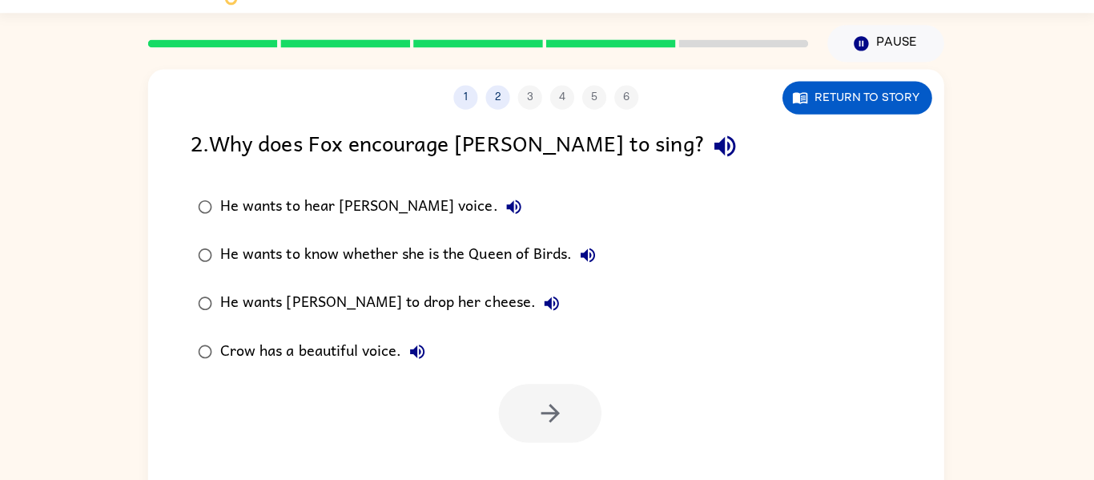
click at [407, 305] on div "He wants [PERSON_NAME] to drop her cheese." at bounding box center [396, 303] width 346 height 32
click at [403, 196] on div "He wants to hear [PERSON_NAME] voice." at bounding box center [377, 207] width 308 height 32
click at [558, 426] on button "button" at bounding box center [551, 412] width 102 height 58
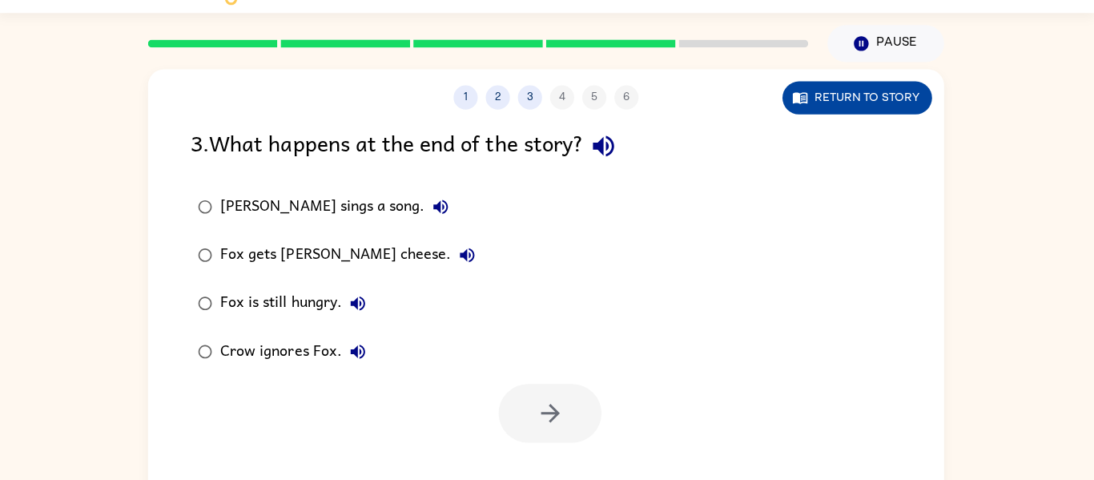
click at [865, 106] on button "Return to story" at bounding box center [856, 98] width 149 height 33
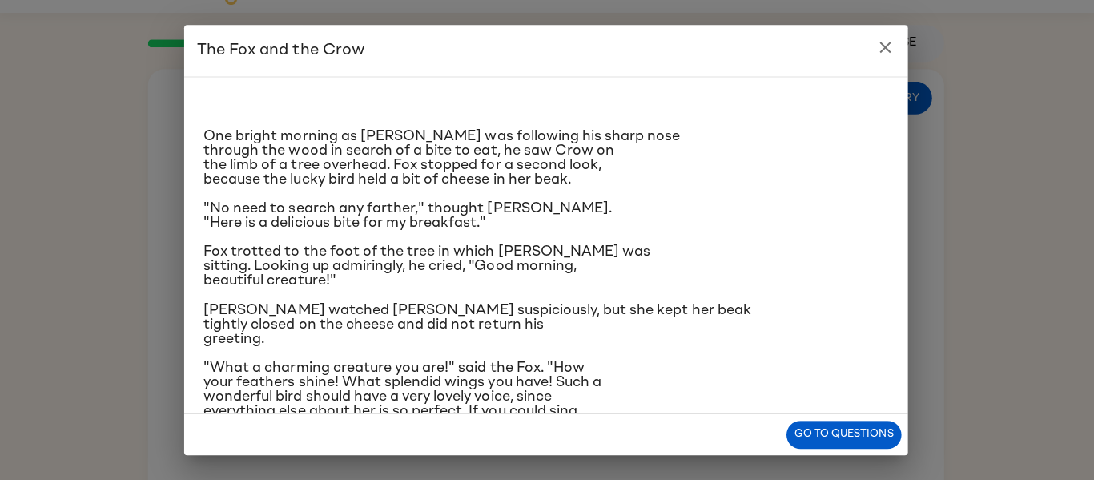
click at [885, 42] on icon "close" at bounding box center [884, 47] width 19 height 19
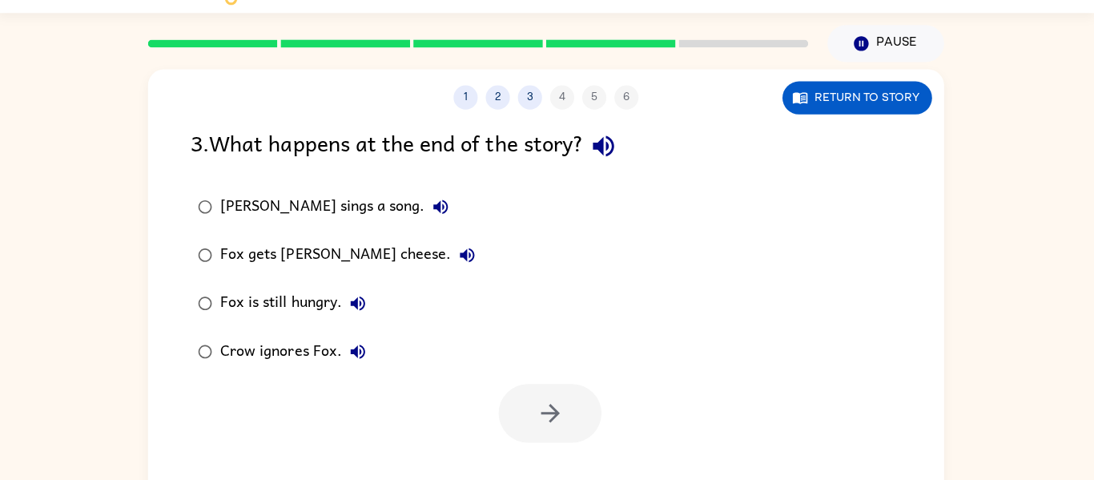
click at [320, 318] on div "Fox is still hungry." at bounding box center [299, 303] width 153 height 32
click at [587, 415] on button "button" at bounding box center [551, 412] width 102 height 58
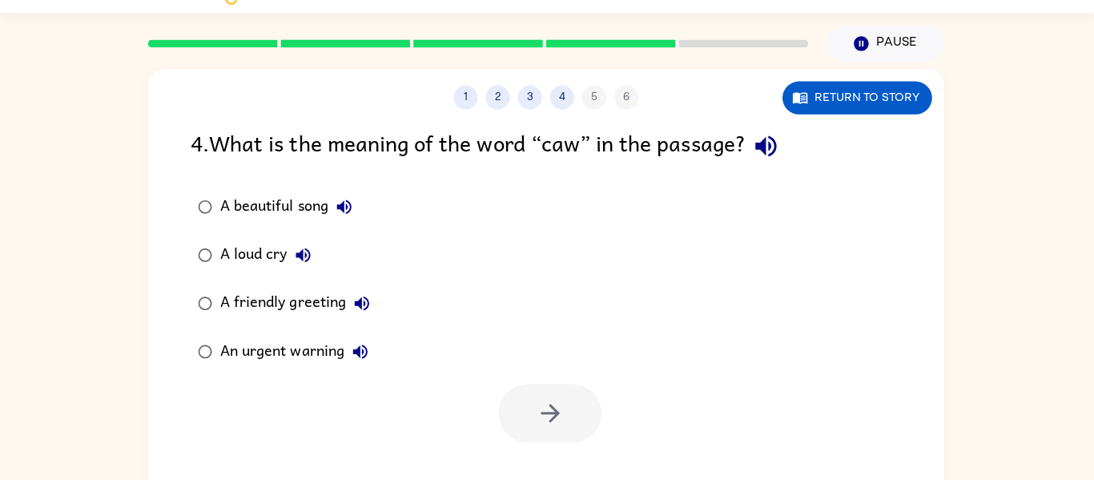
click at [252, 268] on div "A loud cry" at bounding box center [272, 255] width 98 height 32
click at [528, 413] on button "button" at bounding box center [551, 412] width 102 height 58
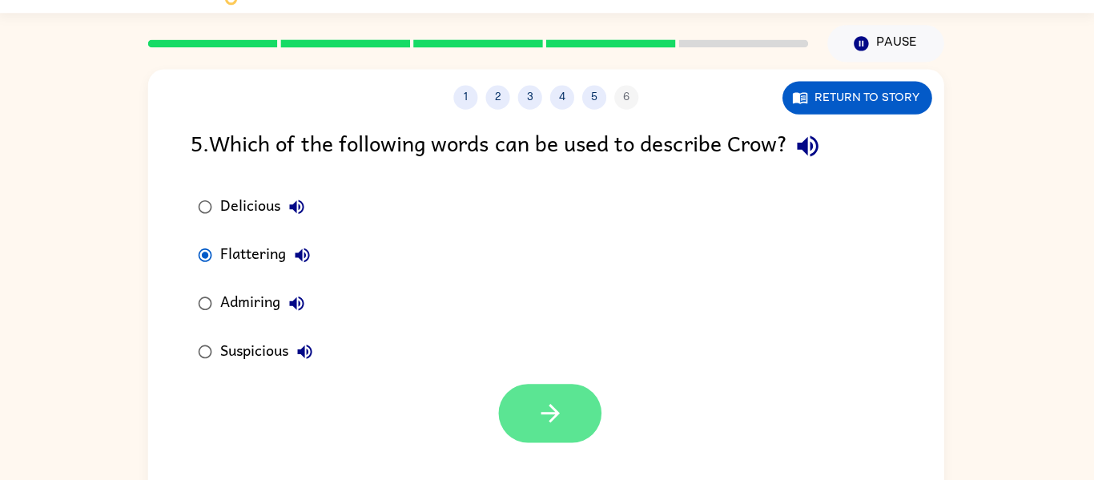
click at [528, 420] on button "button" at bounding box center [551, 412] width 102 height 58
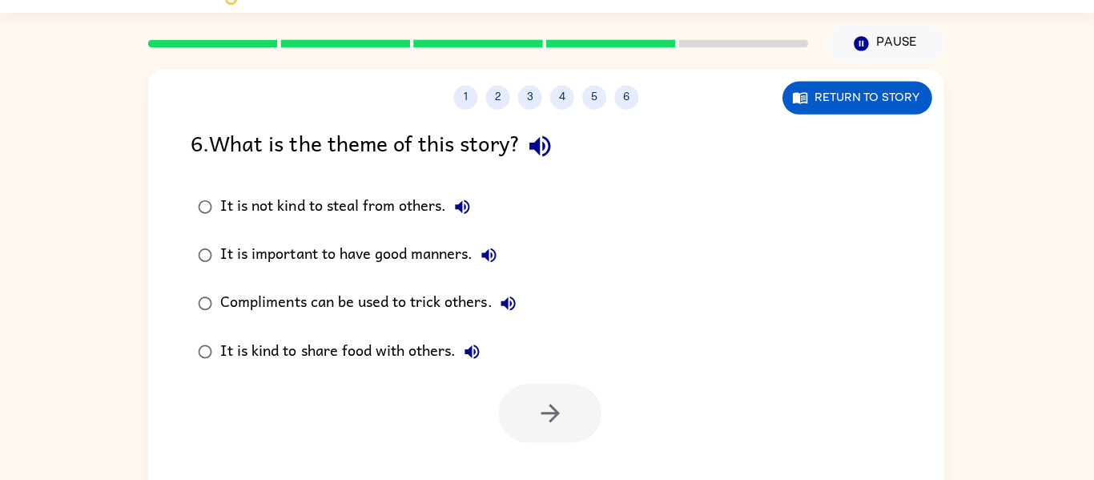
click at [258, 289] on div "Compliments can be used to trick others." at bounding box center [374, 303] width 303 height 32
click at [545, 429] on button "button" at bounding box center [551, 412] width 102 height 58
